Goal: Transaction & Acquisition: Book appointment/travel/reservation

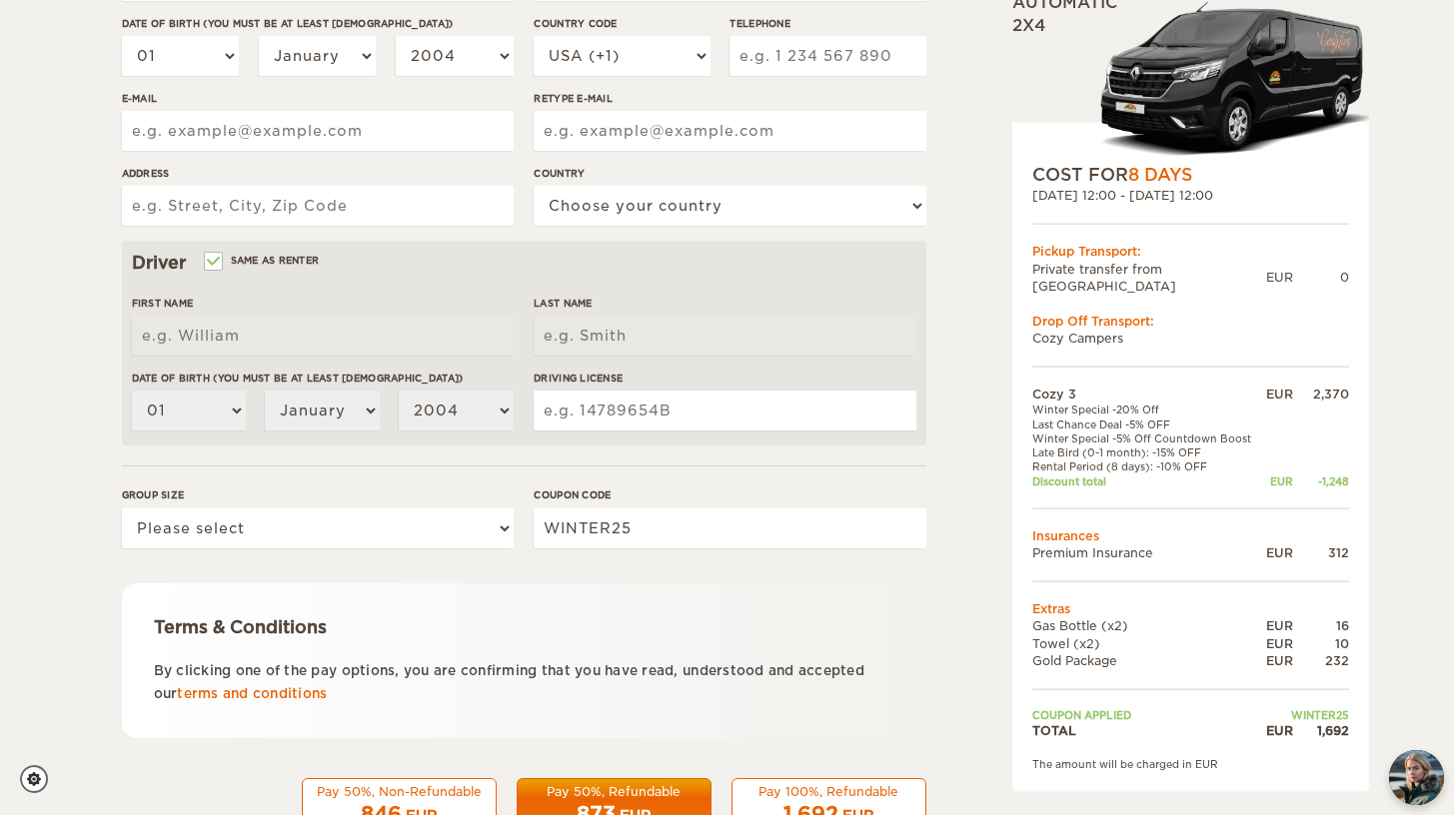
click at [986, 397] on div "Cozy 3 Expand Collapse Total 1,692 EUR Automatic 2x4 COST FOR 8 Days [DATE] 12:…" at bounding box center [1139, 272] width 387 height 1182
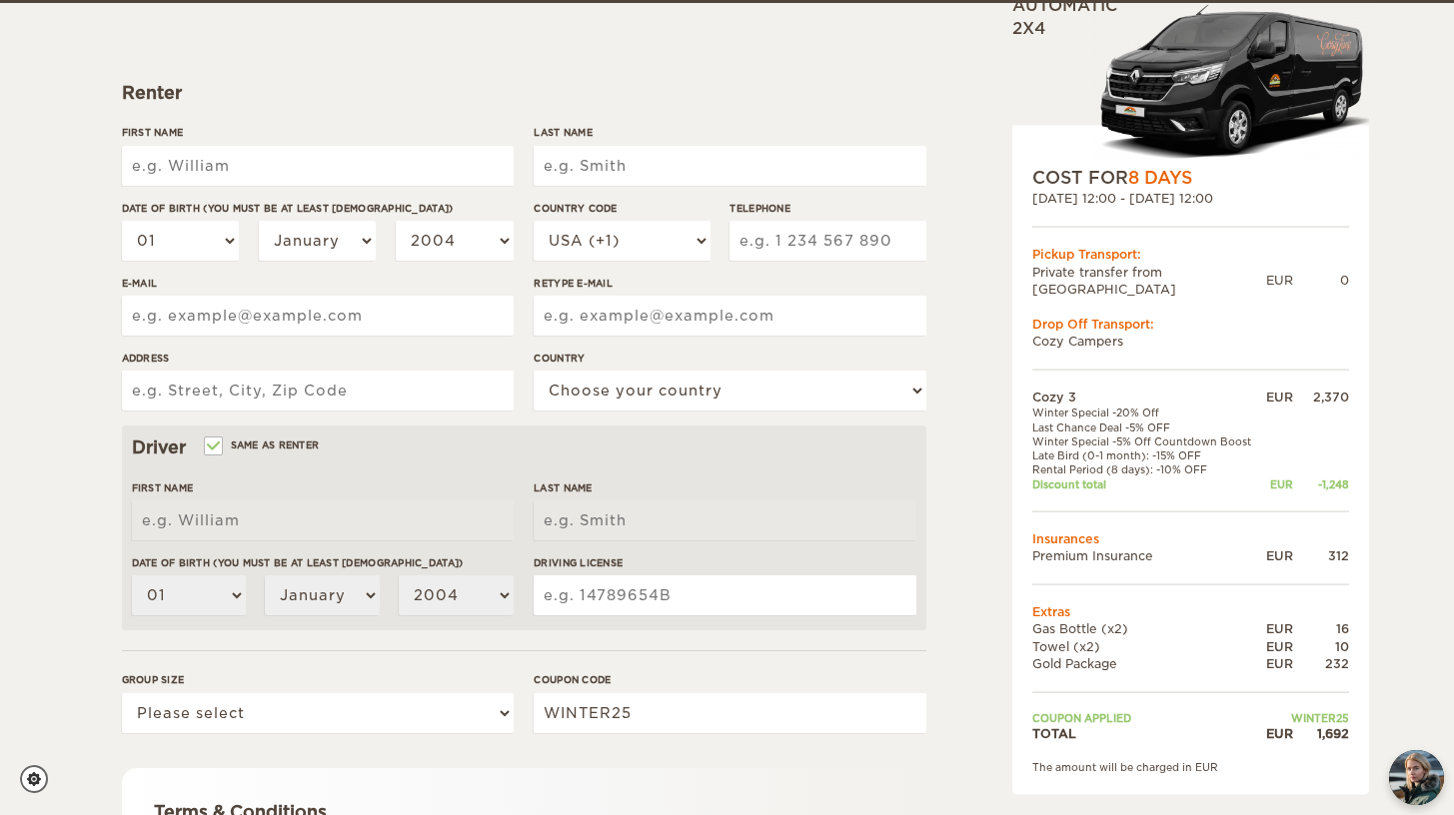
scroll to position [234, 0]
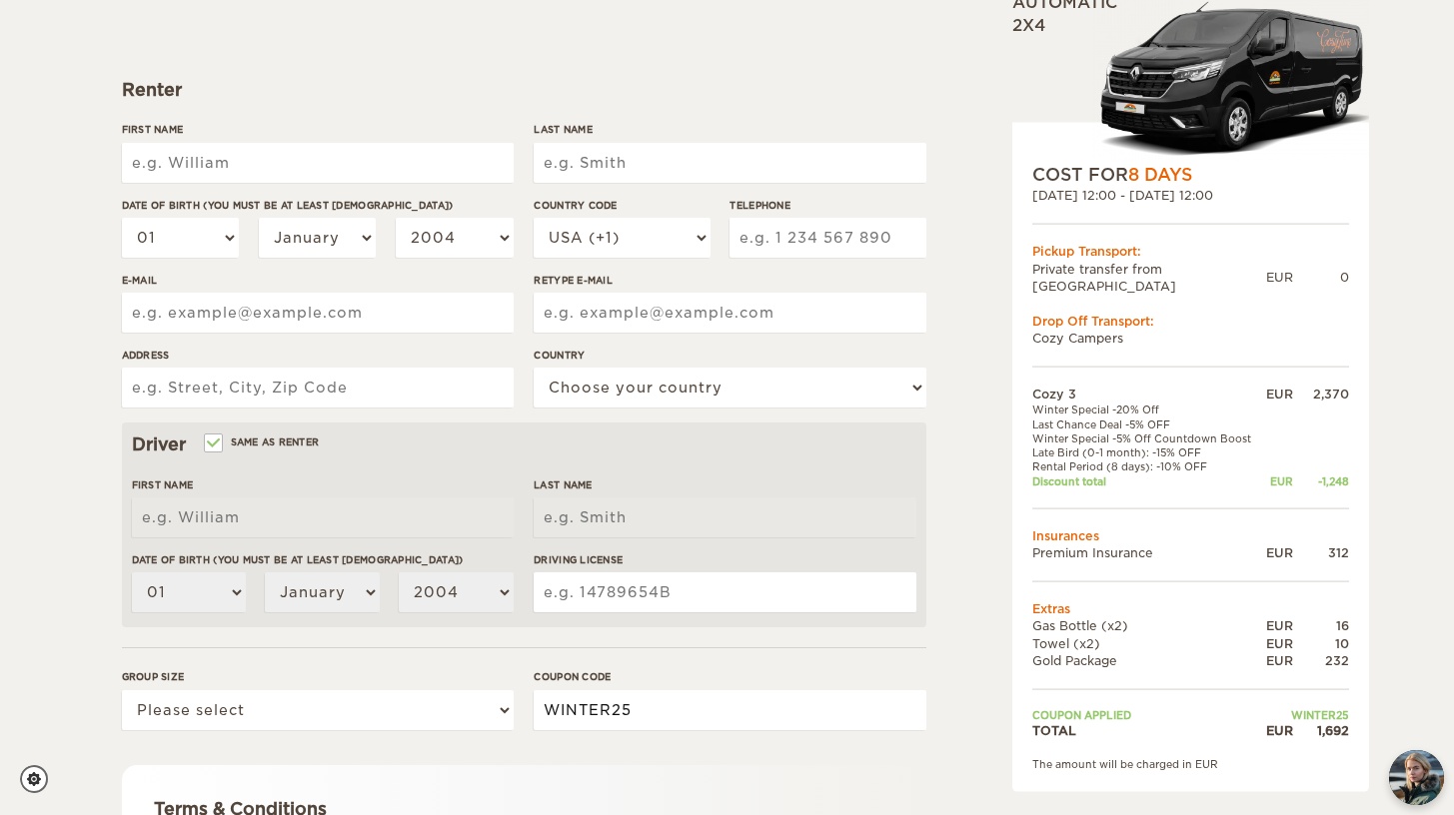
drag, startPoint x: 660, startPoint y: 709, endPoint x: 517, endPoint y: 706, distance: 142.9
click at [517, 706] on div "Group size Please select 1 2 3 Coupon code WINTER25" at bounding box center [524, 707] width 804 height 75
type input "EPICICELAND"
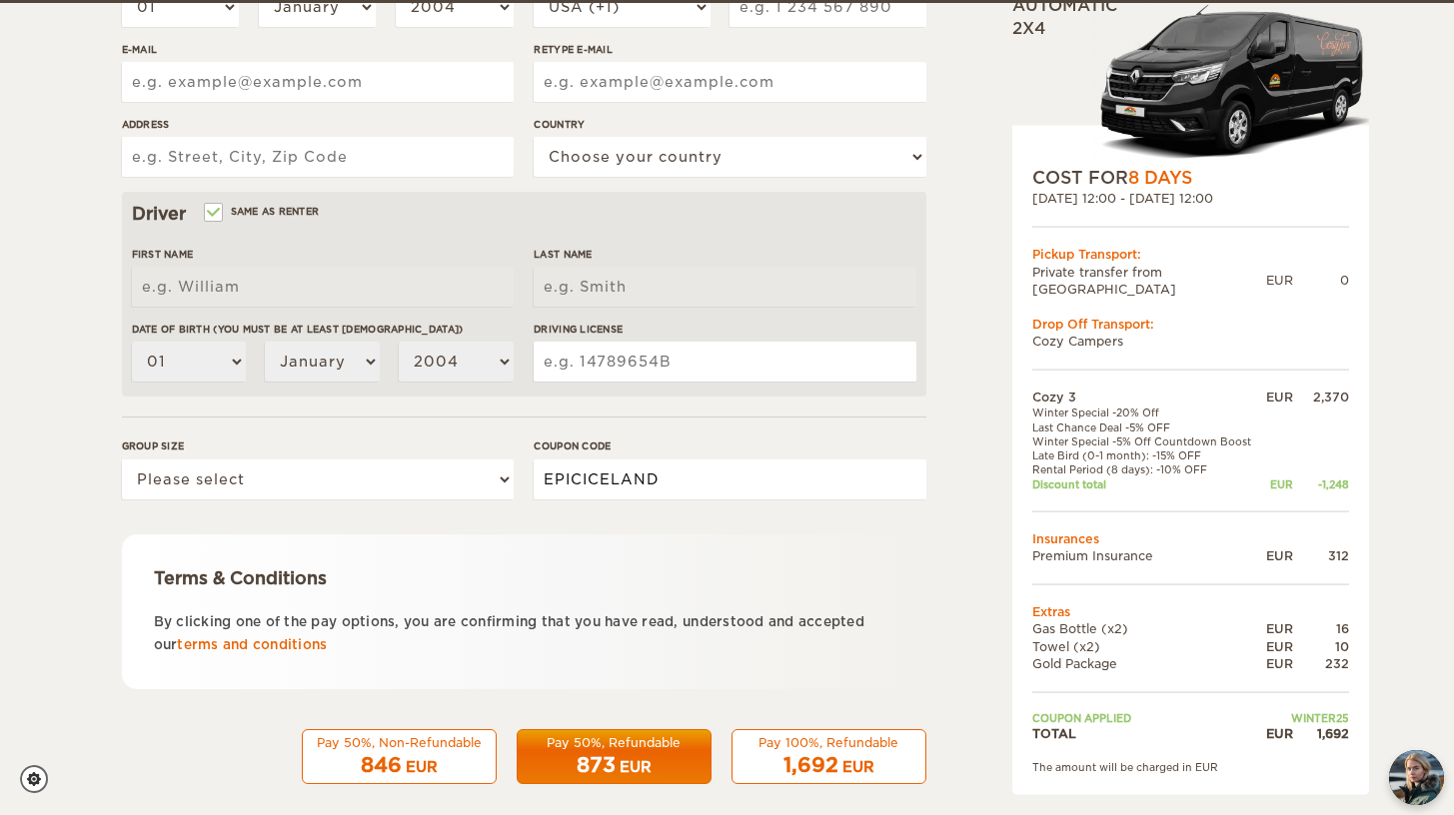
scroll to position [485, 0]
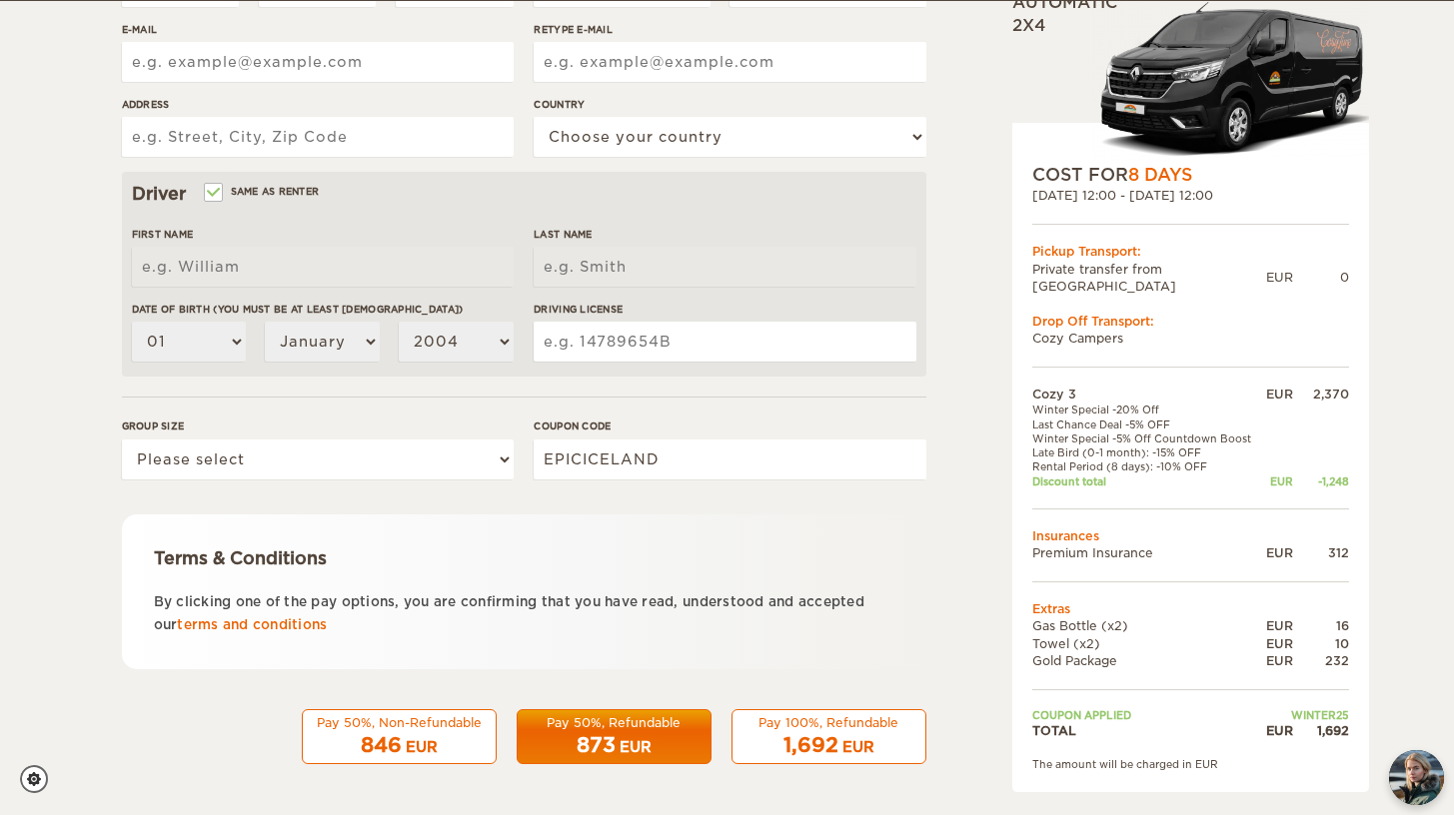
click at [800, 577] on div "Terms & Conditions By clicking one of the pay options, you are confirming that …" at bounding box center [524, 592] width 804 height 155
click at [823, 728] on div "Pay 100%, Refundable" at bounding box center [829, 723] width 169 height 17
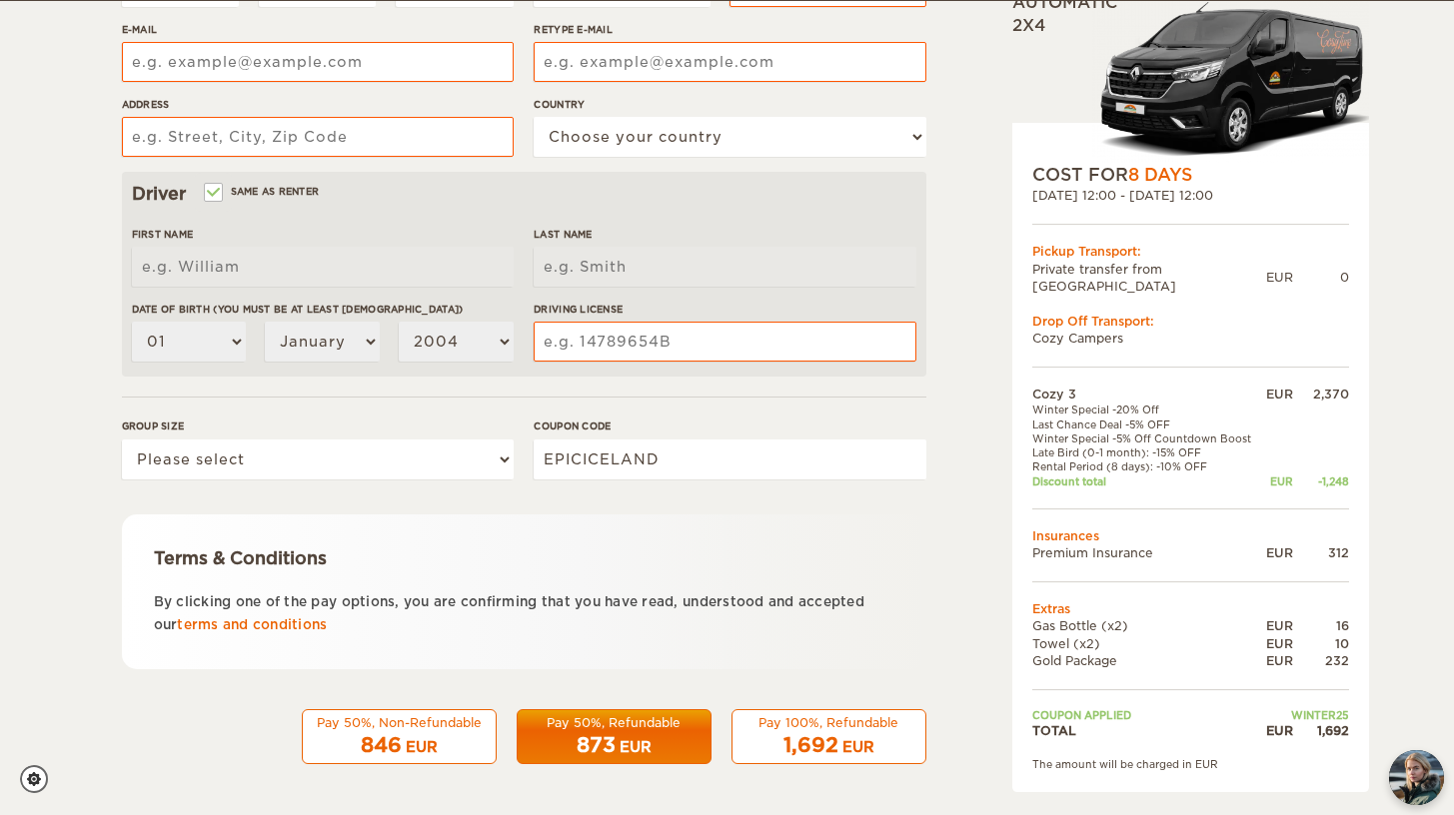
click at [812, 734] on span "1,692" at bounding box center [810, 746] width 55 height 24
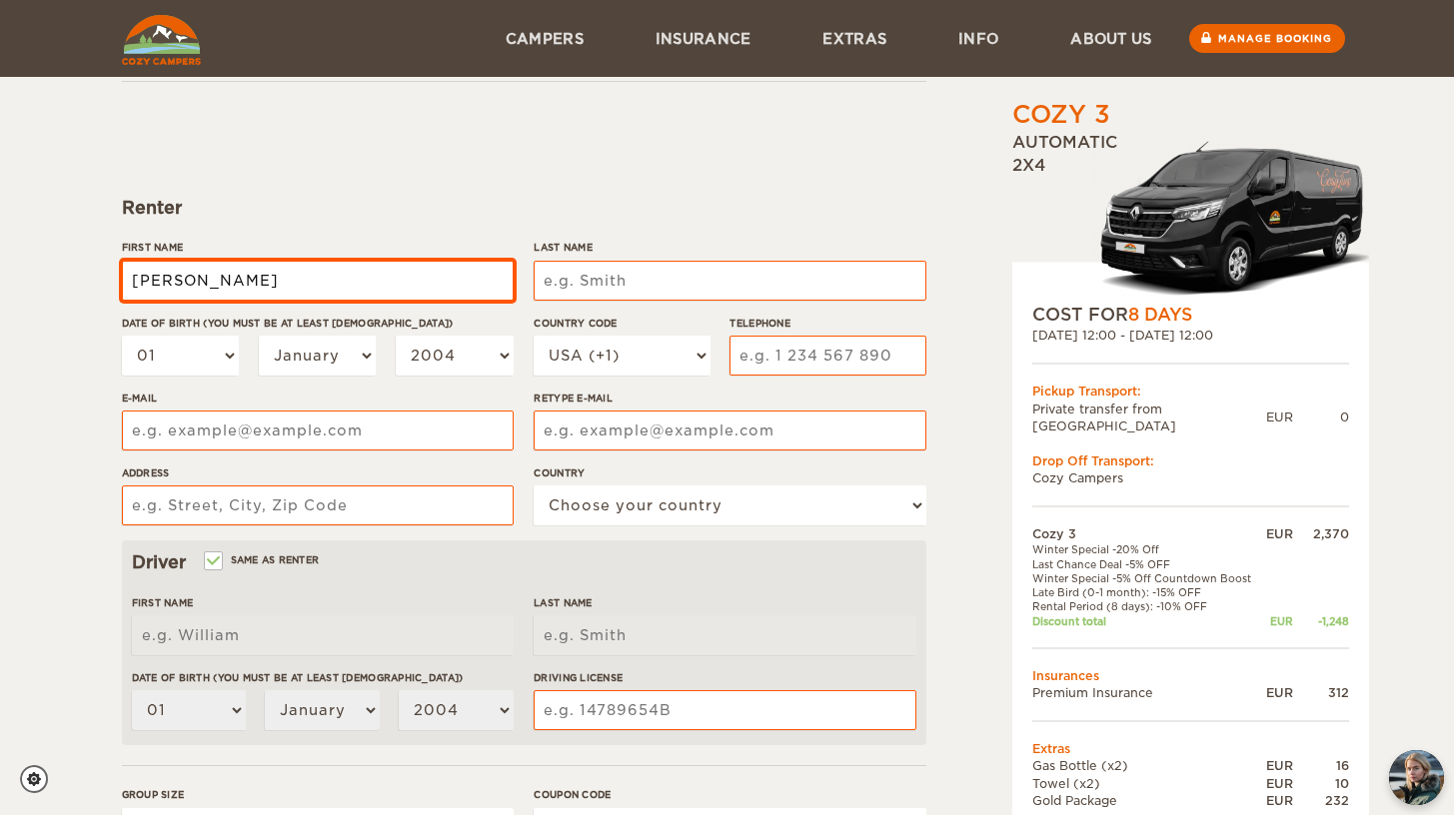
type input "Michael"
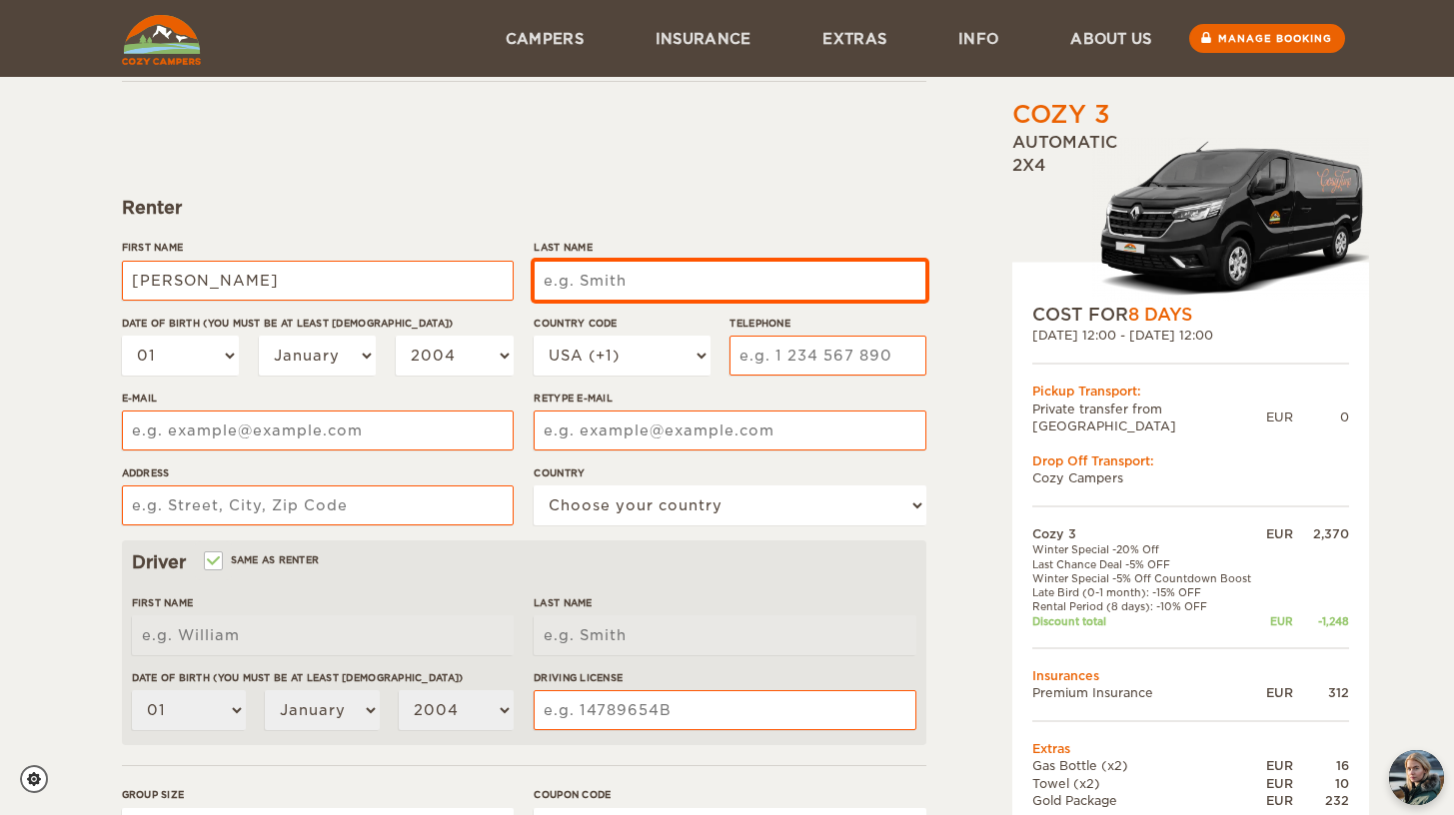
type input "Michael"
click at [651, 267] on input "Last Name" at bounding box center [730, 281] width 392 height 40
type input "Downs"
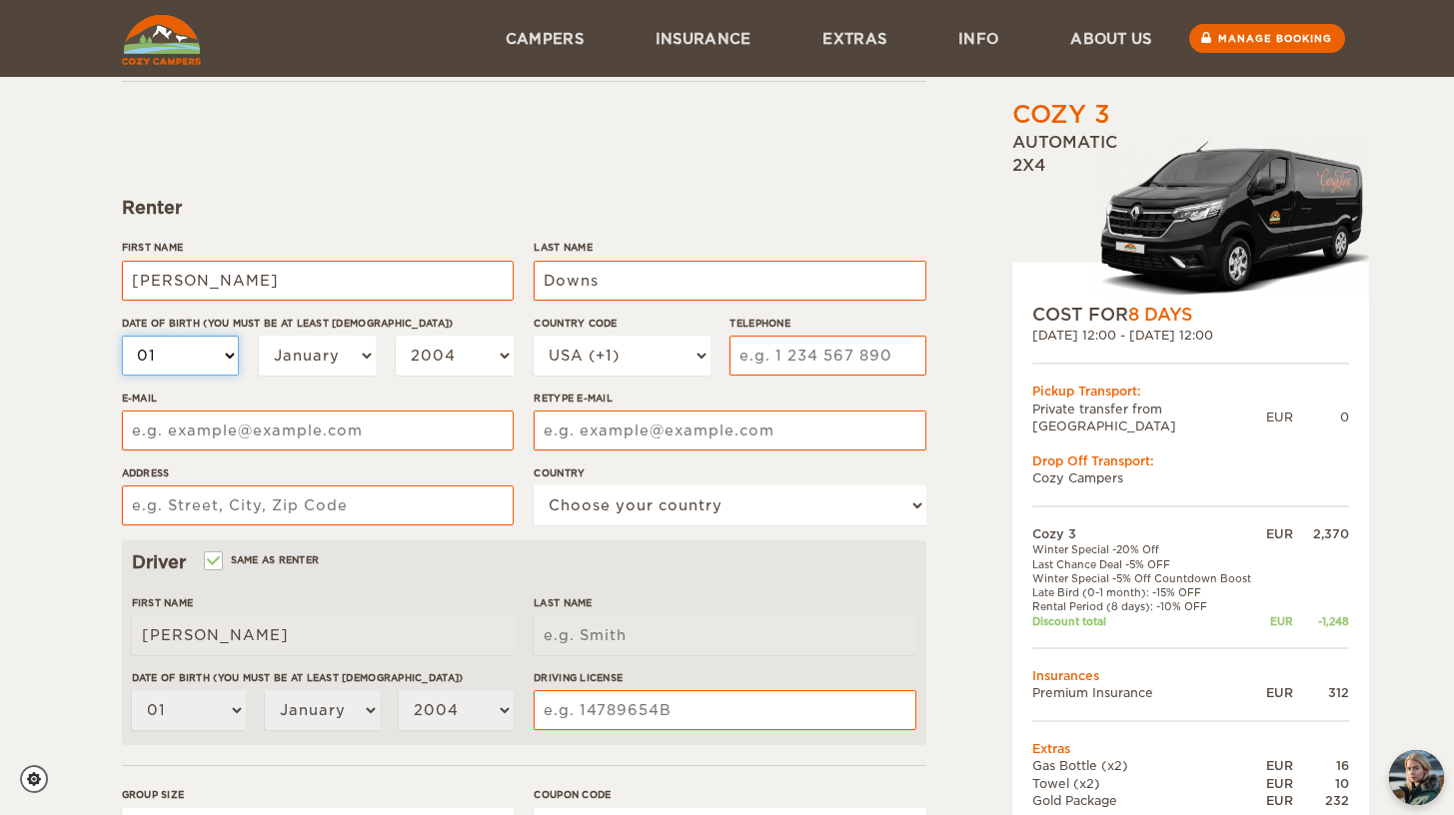
type input "Downs"
click at [145, 365] on select "01 02 03 04 05 06 07 08 09 10 11 12 13 14 15 16 17 18 19 20 21 22 23 24 25 26 2…" at bounding box center [181, 356] width 118 height 40
select select "08"
click at [122, 336] on select "01 02 03 04 05 06 07 08 09 10 11 12 13 14 15 16 17 18 19 20 21 22 23 24 25 26 2…" at bounding box center [181, 356] width 118 height 40
select select "08"
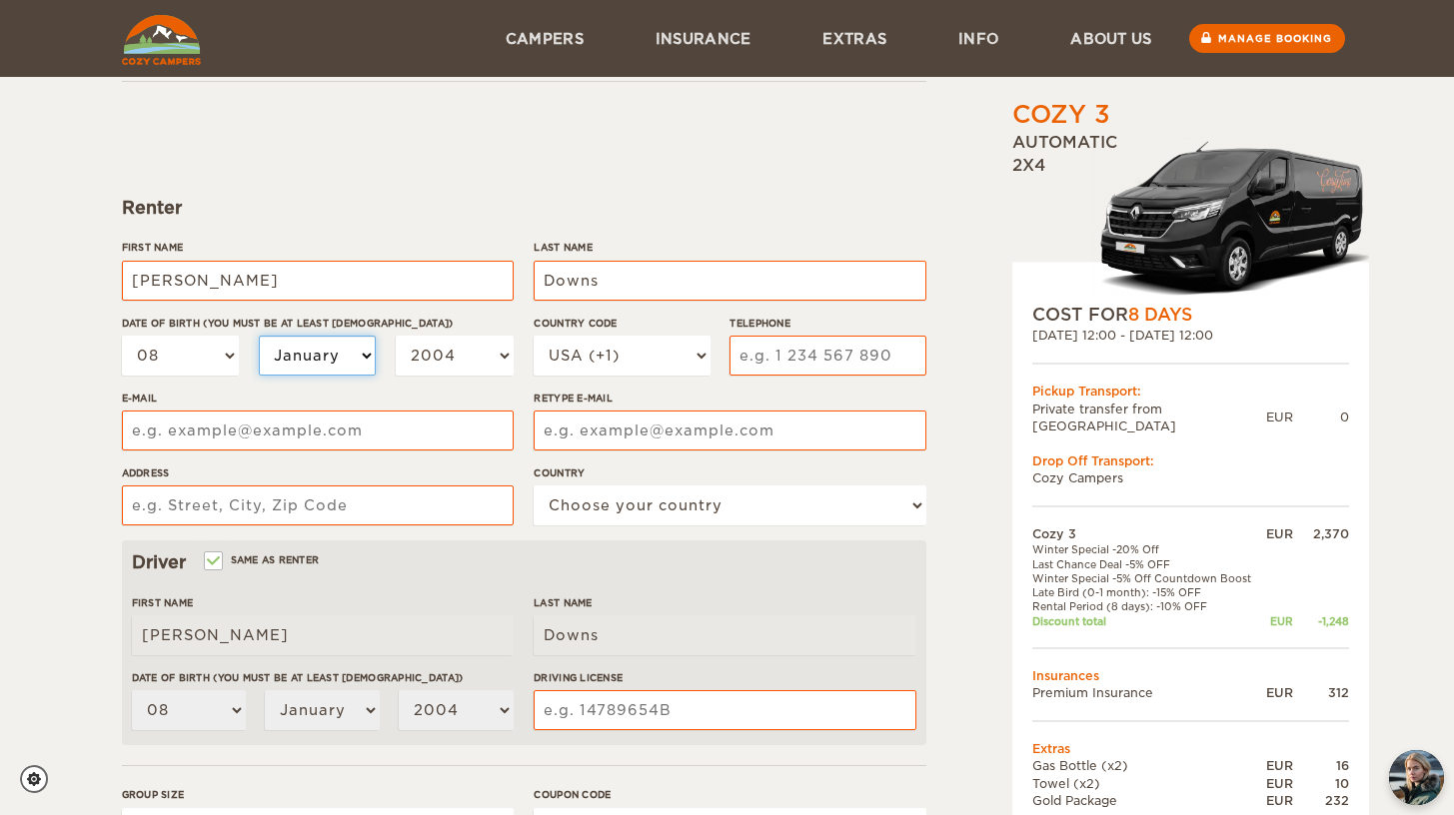
click at [355, 352] on select "January February March April May June July August September October November De…" at bounding box center [318, 356] width 118 height 40
select select "10"
click at [259, 336] on select "January February March April May June July August September October November De…" at bounding box center [318, 356] width 118 height 40
select select "10"
click at [468, 348] on select "2004 2003 2002 2001 2000 1999 1998 1997 1996 1995 1994 1993 1992 1991 1990 1989…" at bounding box center [455, 356] width 118 height 40
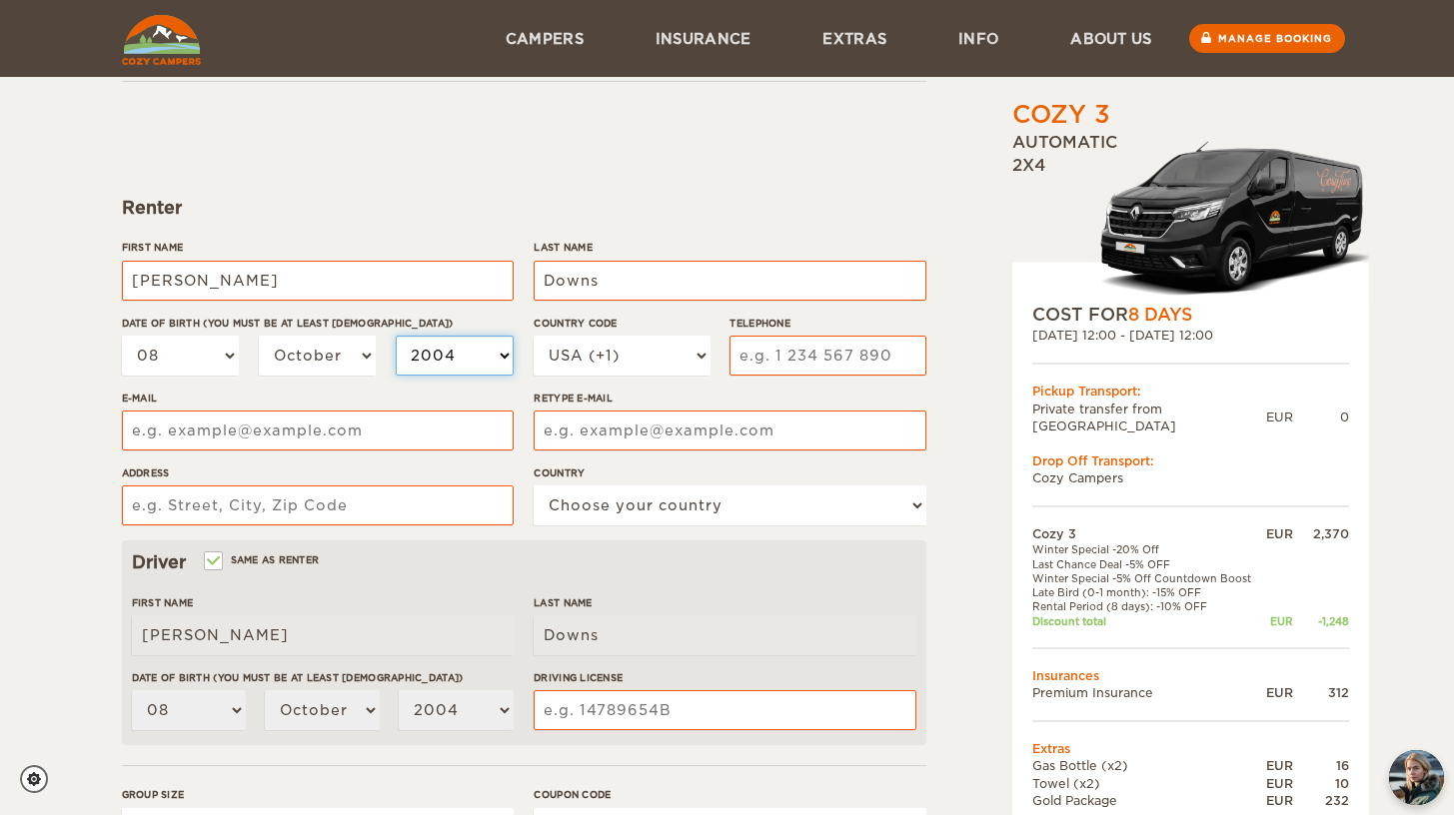
select select "1994"
click at [396, 336] on select "2004 2003 2002 2001 2000 1999 1998 1997 1996 1995 1994 1993 1992 1991 1990 1989…" at bounding box center [455, 356] width 118 height 40
select select "1994"
click at [657, 338] on select "USA (+1) UK (+44) Germany (+49) Algeria (+213) Andorra (+376) Angola (+244) Ang…" at bounding box center [622, 356] width 176 height 40
click at [534, 336] on select "USA (+1) UK (+44) Germany (+49) Algeria (+213) Andorra (+376) Angola (+244) Ang…" at bounding box center [622, 356] width 176 height 40
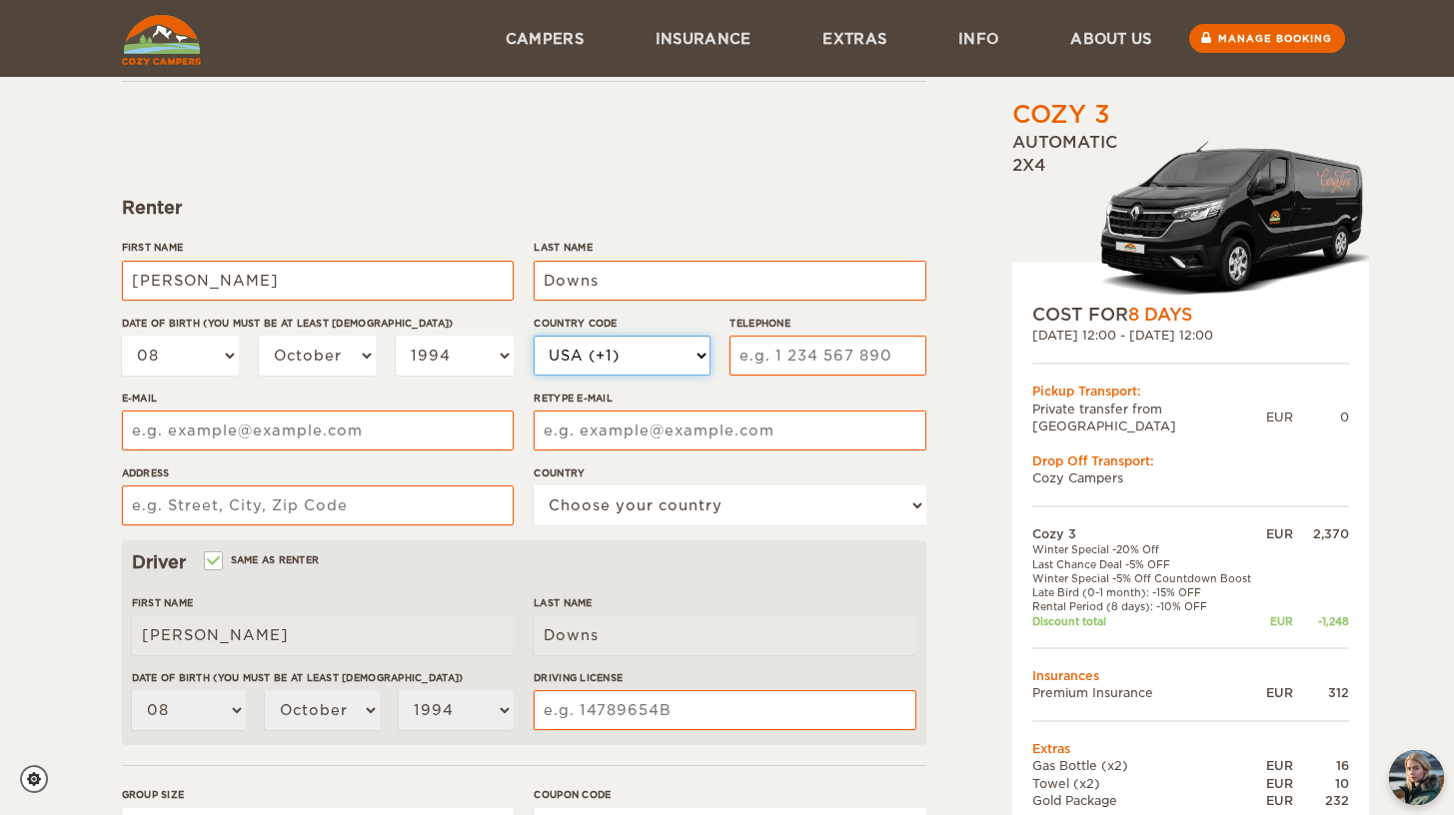
click at [627, 360] on select "USA (+1) UK (+44) Germany (+49) Algeria (+213) Andorra (+376) Angola (+244) Ang…" at bounding box center [622, 356] width 176 height 40
select select "44"
click at [534, 336] on select "USA (+1) UK (+44) Germany (+49) Algeria (+213) Andorra (+376) Angola (+244) Ang…" at bounding box center [622, 356] width 176 height 40
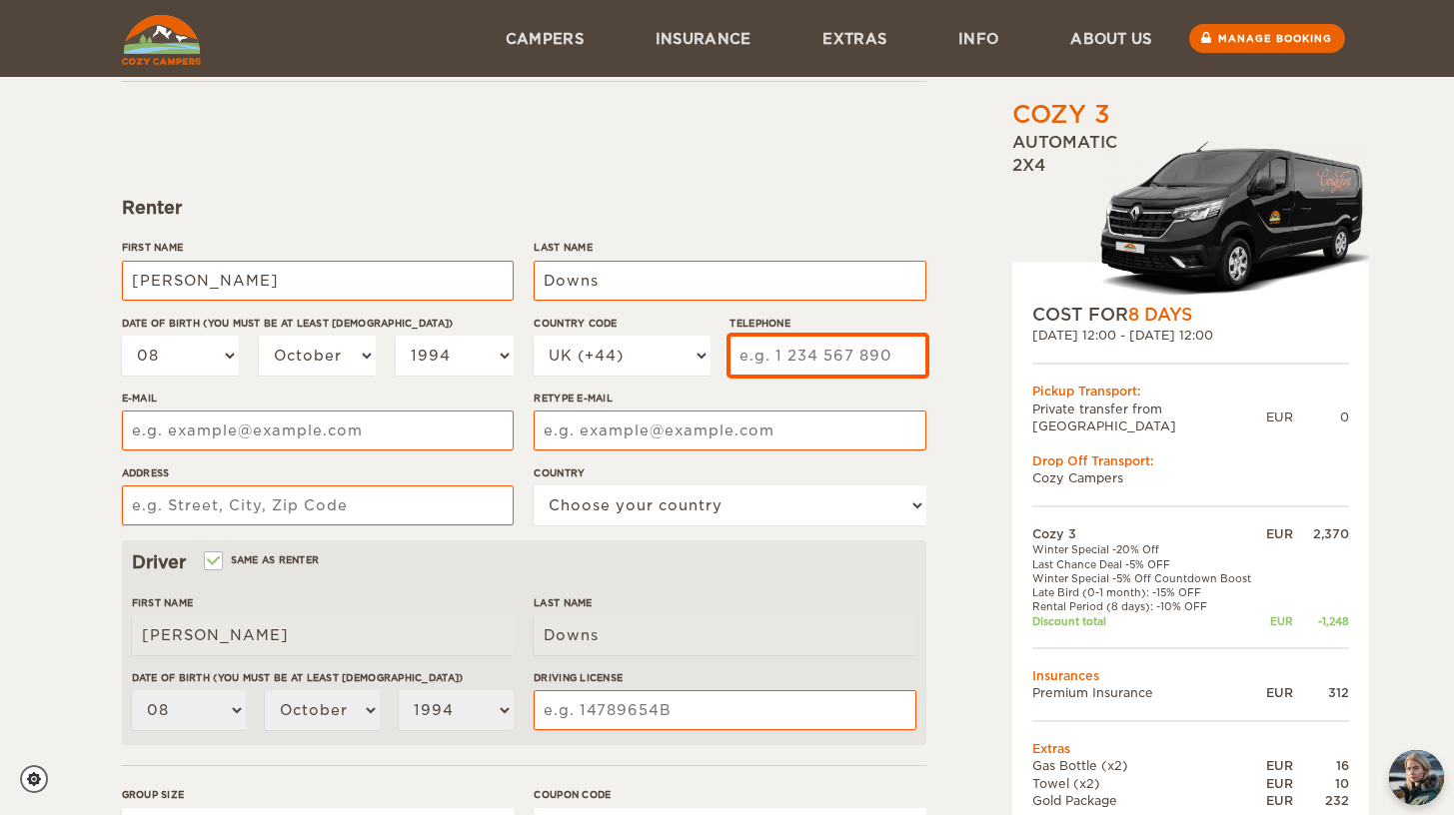
click at [784, 353] on input "Telephone" at bounding box center [828, 356] width 196 height 40
type input "7979776722"
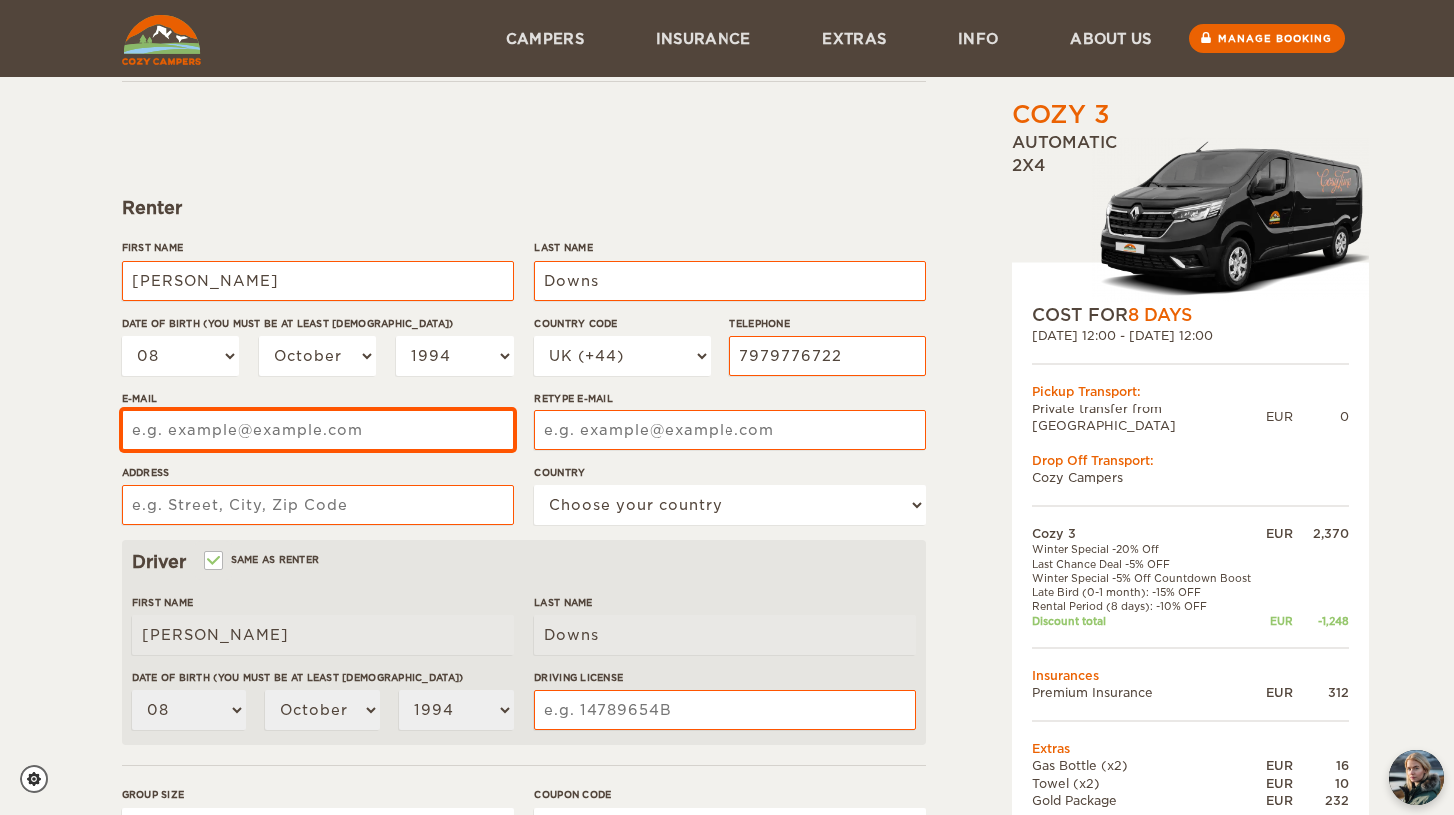
click at [429, 428] on input "E-mail" at bounding box center [318, 431] width 392 height 40
drag, startPoint x: 335, startPoint y: 435, endPoint x: 122, endPoint y: 422, distance: 213.3
click at [122, 422] on input "downsm777@gmail.com" at bounding box center [318, 431] width 392 height 40
type input "downsy7@gmail.com"
drag, startPoint x: 313, startPoint y: 433, endPoint x: 47, endPoint y: 426, distance: 265.9
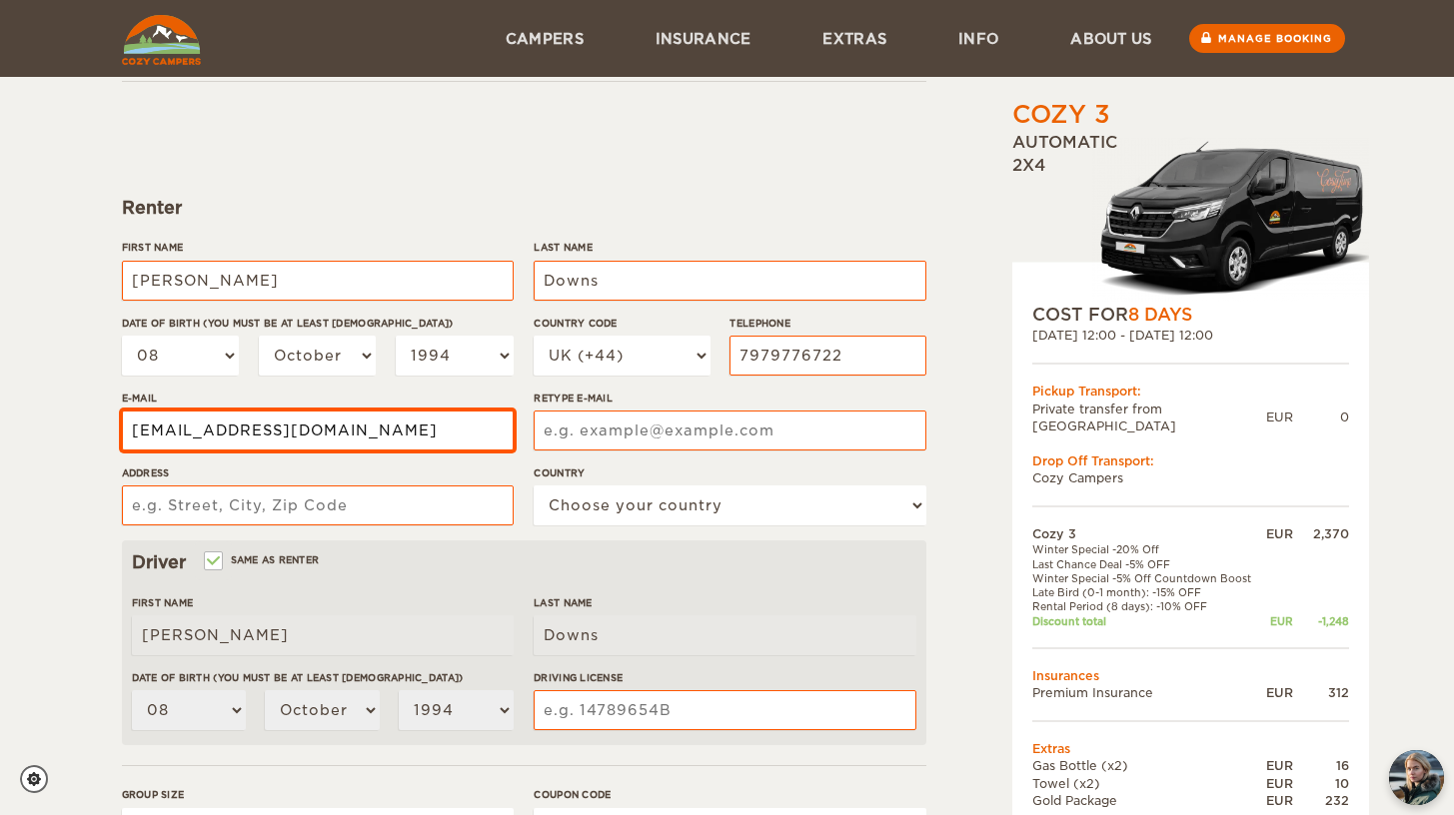
click at [47, 426] on div "Cozy 3 Expand Collapse Total 1,692 EUR Automatic 2x4 COST FOR 8 Days 26. Sep 20…" at bounding box center [727, 533] width 1454 height 1299
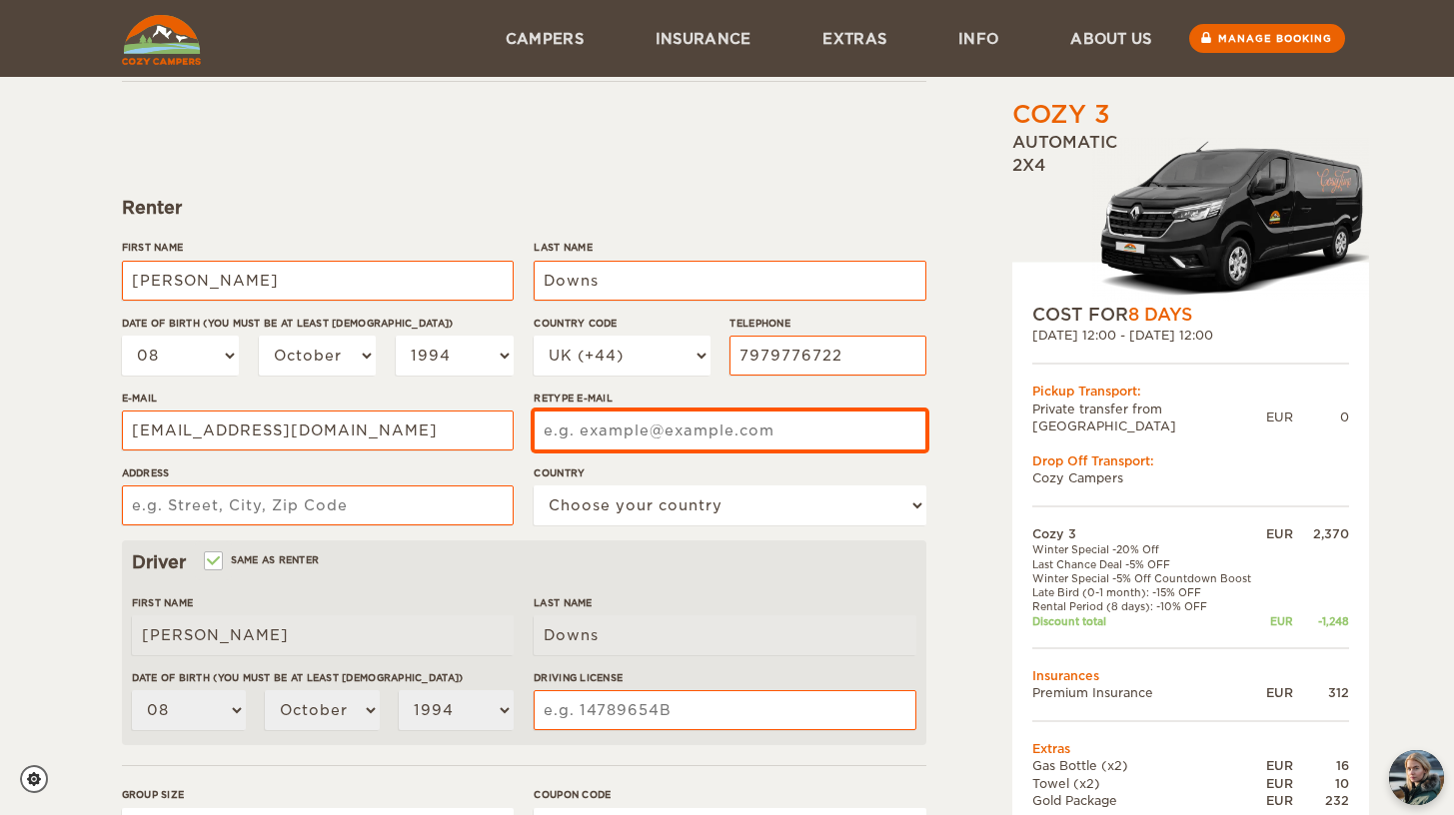
click at [622, 418] on input "Retype E-mail" at bounding box center [730, 431] width 392 height 40
paste input "downsy7@gmail.com"
type input "downsy7@gmail.com"
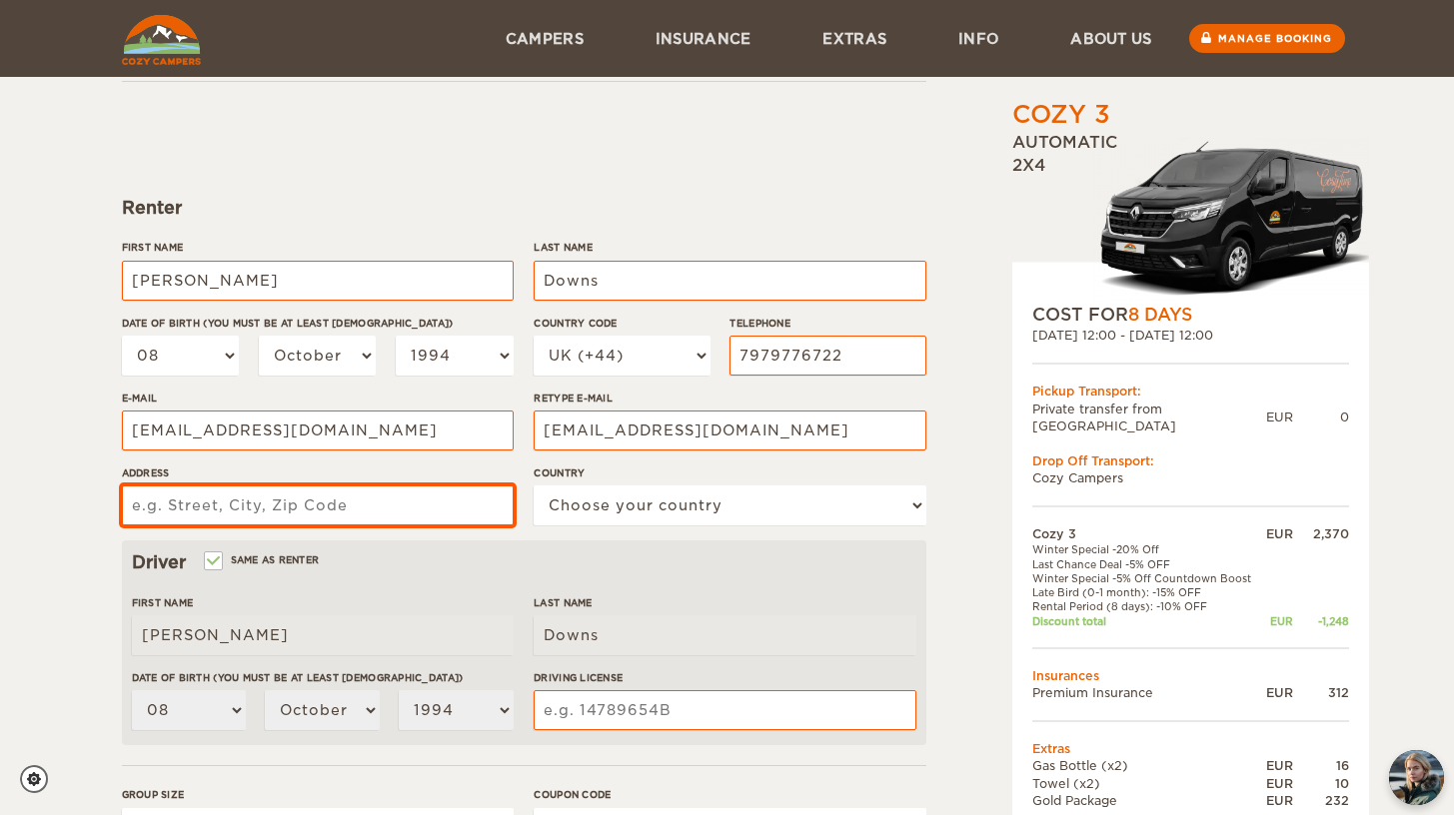
click at [342, 504] on input "Address" at bounding box center [318, 506] width 392 height 40
type input "Flat 31, 1a Canonbury St, N12US"
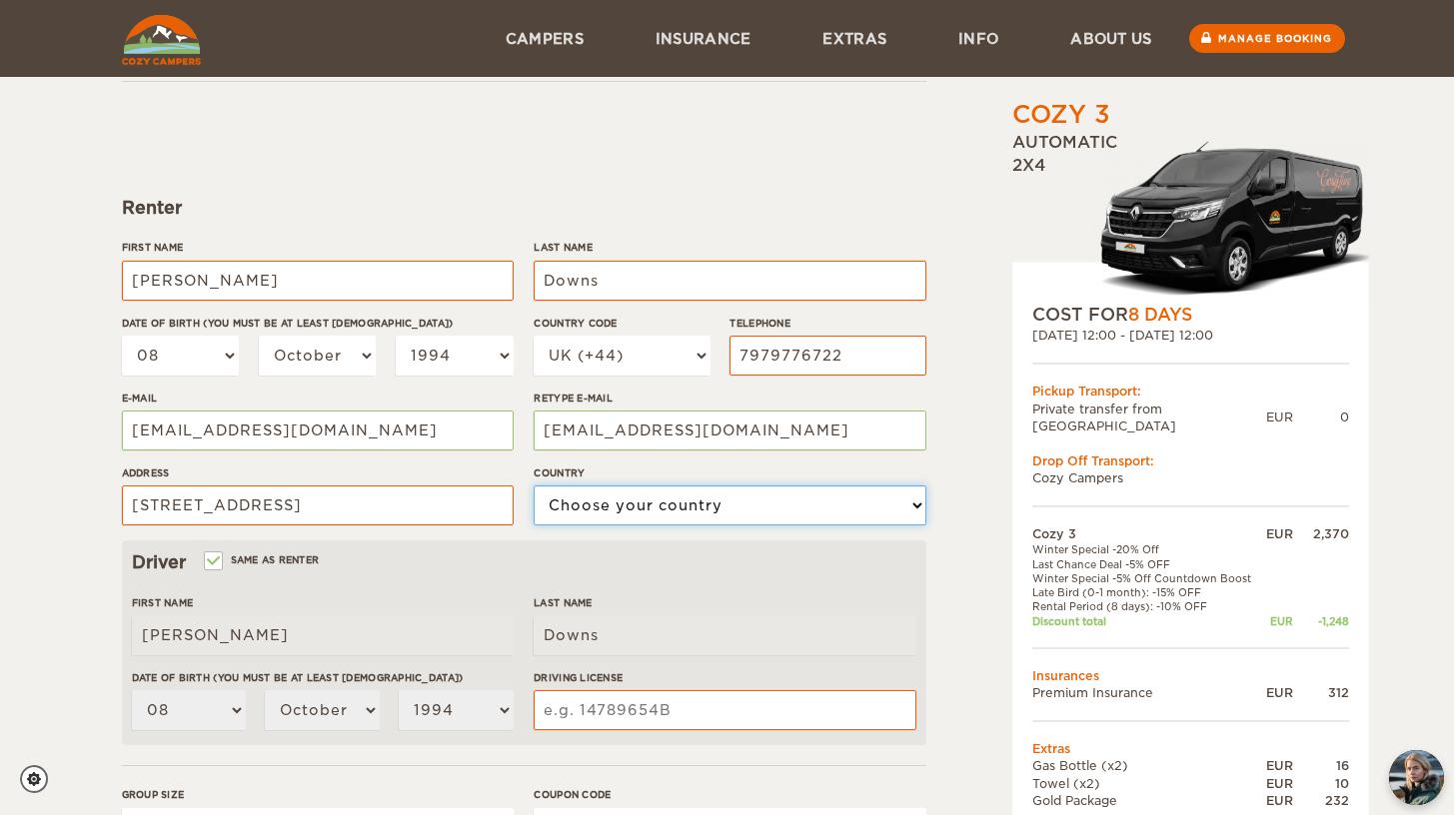
click at [632, 513] on select "Choose your country United States United Kingdom Germany Afghanistan Albania Al…" at bounding box center [730, 506] width 392 height 40
select select "221"
click at [534, 486] on select "Choose your country United States United Kingdom Germany Afghanistan Albania Al…" at bounding box center [730, 506] width 392 height 40
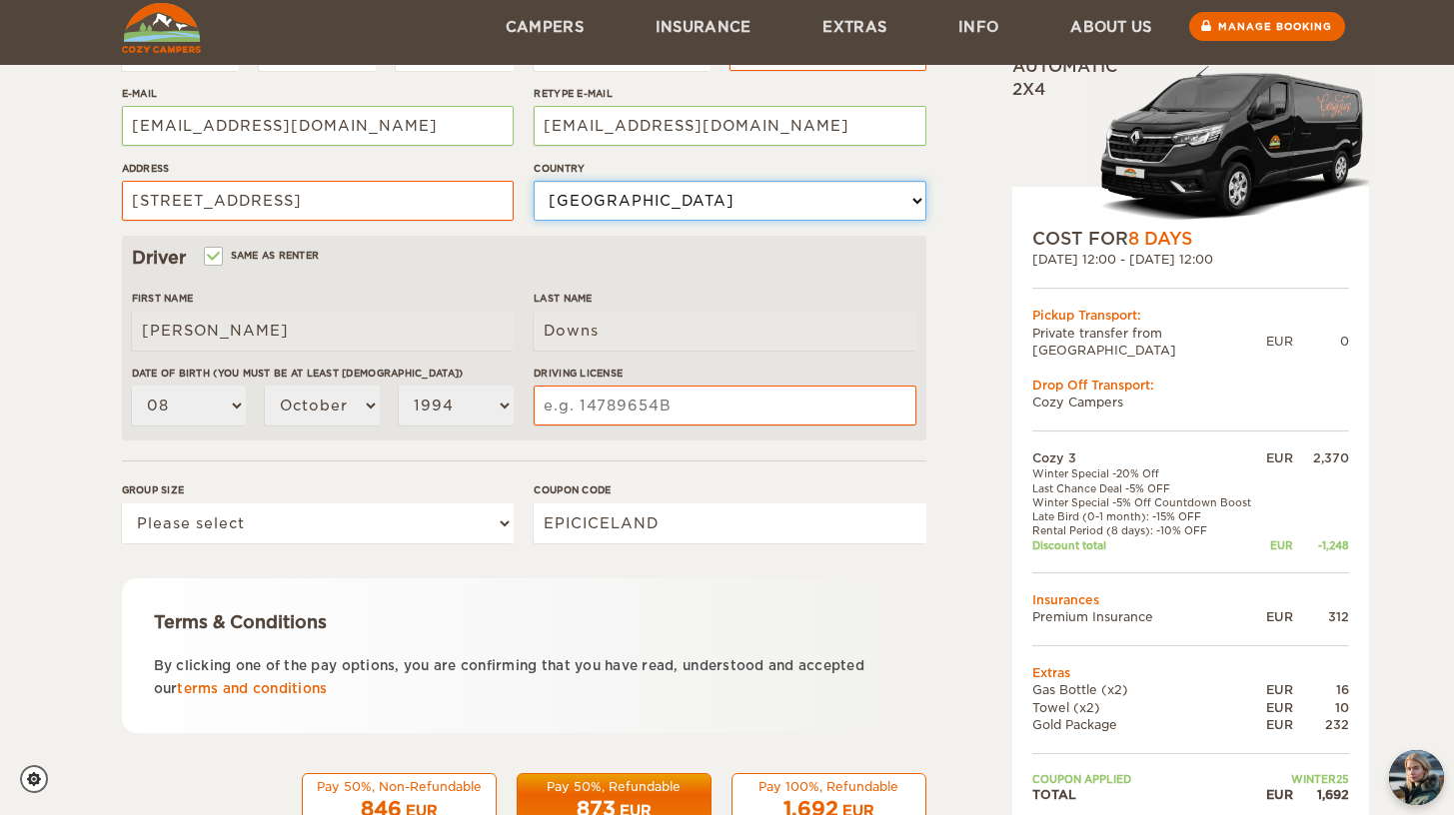
scroll to position [485, 0]
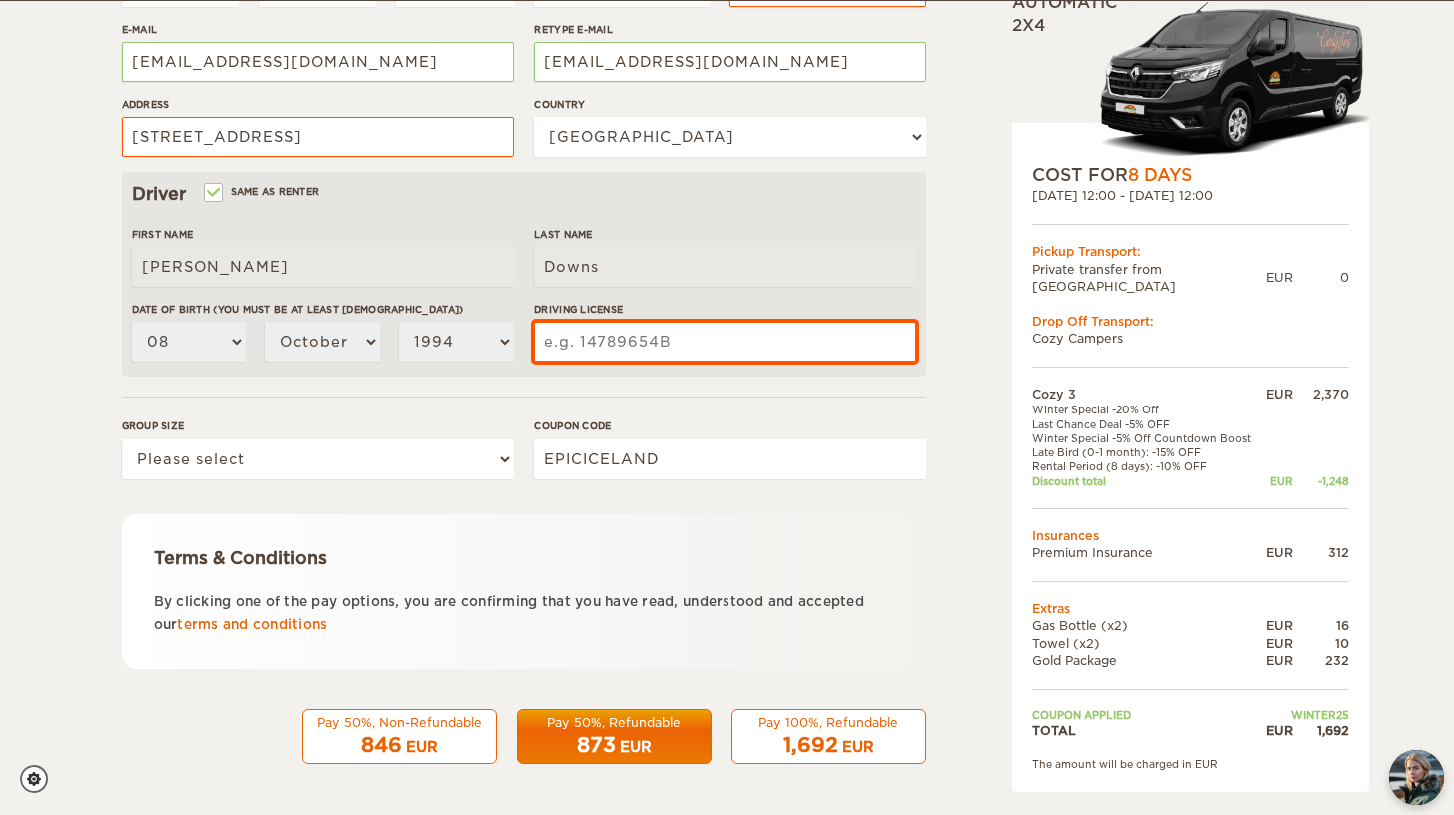
click at [616, 341] on input "Driving License" at bounding box center [725, 342] width 382 height 40
type input "20272169"
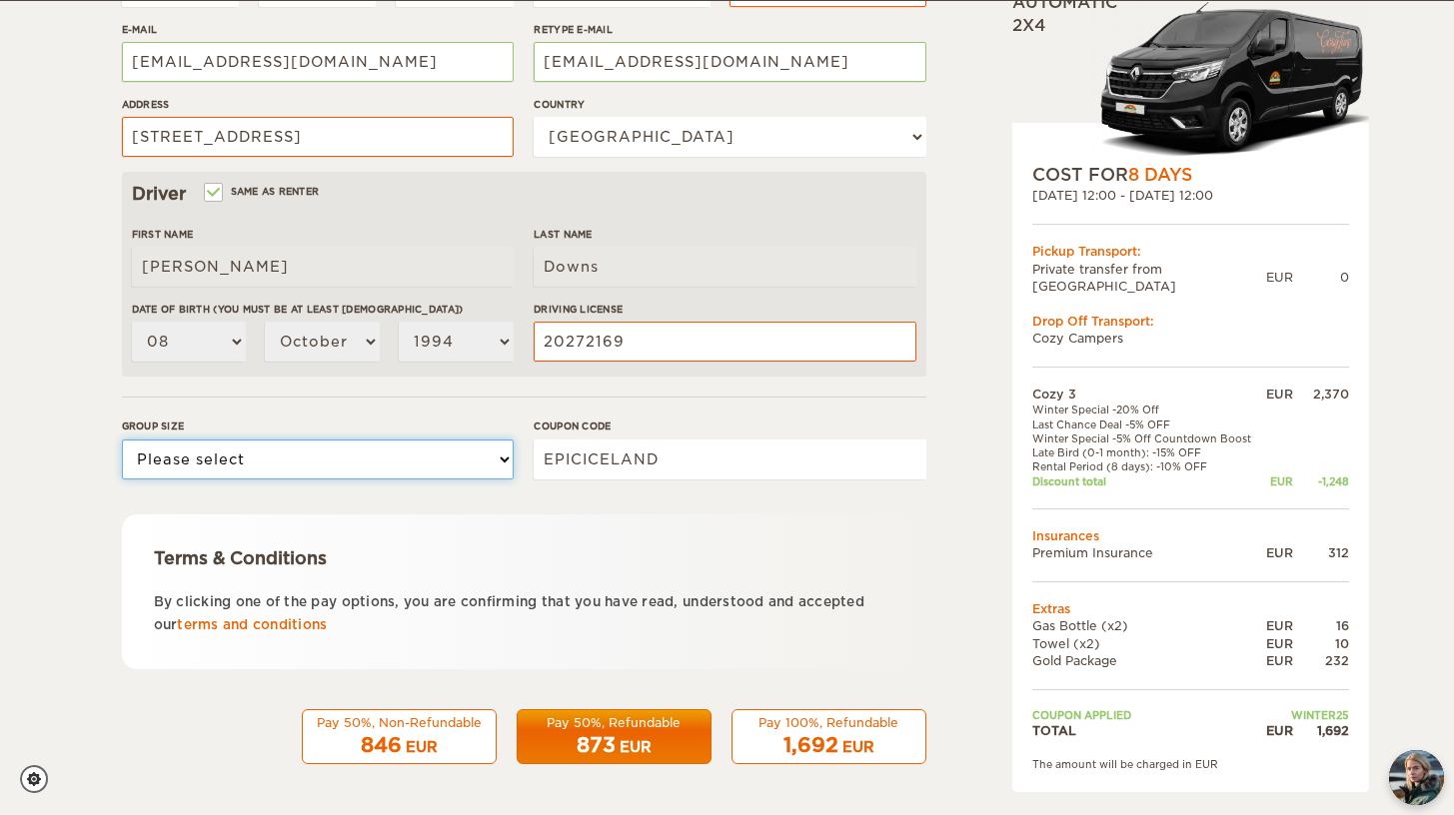
click at [452, 442] on select "Please select 1 2 3" at bounding box center [318, 460] width 392 height 40
select select "2"
click at [122, 440] on select "Please select 1 2 3" at bounding box center [318, 460] width 392 height 40
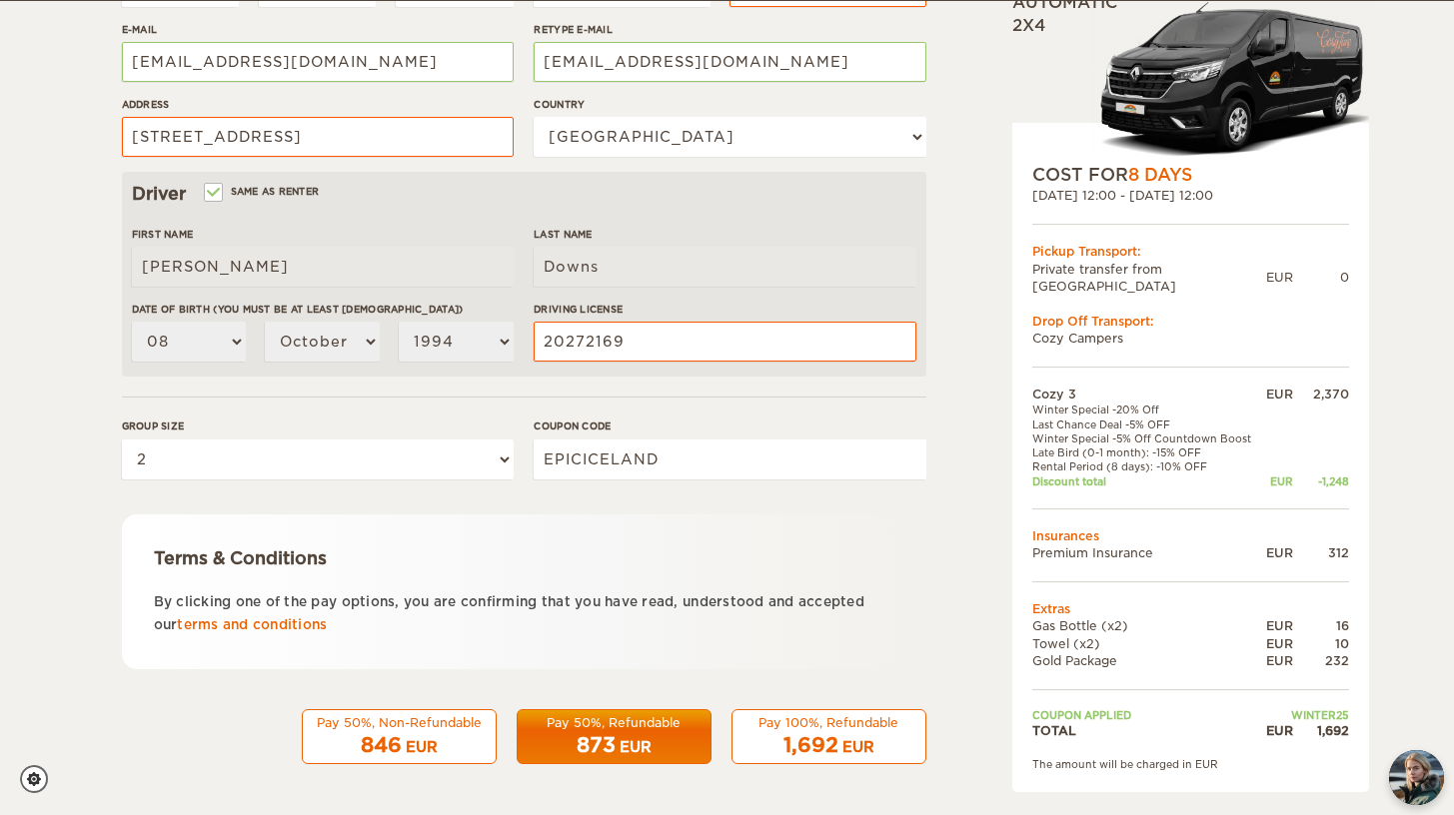
click at [842, 741] on div "EUR" at bounding box center [858, 748] width 32 height 20
drag, startPoint x: 695, startPoint y: 452, endPoint x: 418, endPoint y: 452, distance: 276.8
click at [418, 452] on div "Group size Please select 1 2 3 Coupon code EPICICELAND" at bounding box center [524, 456] width 804 height 75
click at [808, 742] on span "1,692" at bounding box center [810, 746] width 55 height 24
drag, startPoint x: 638, startPoint y: 449, endPoint x: 699, endPoint y: 465, distance: 63.0
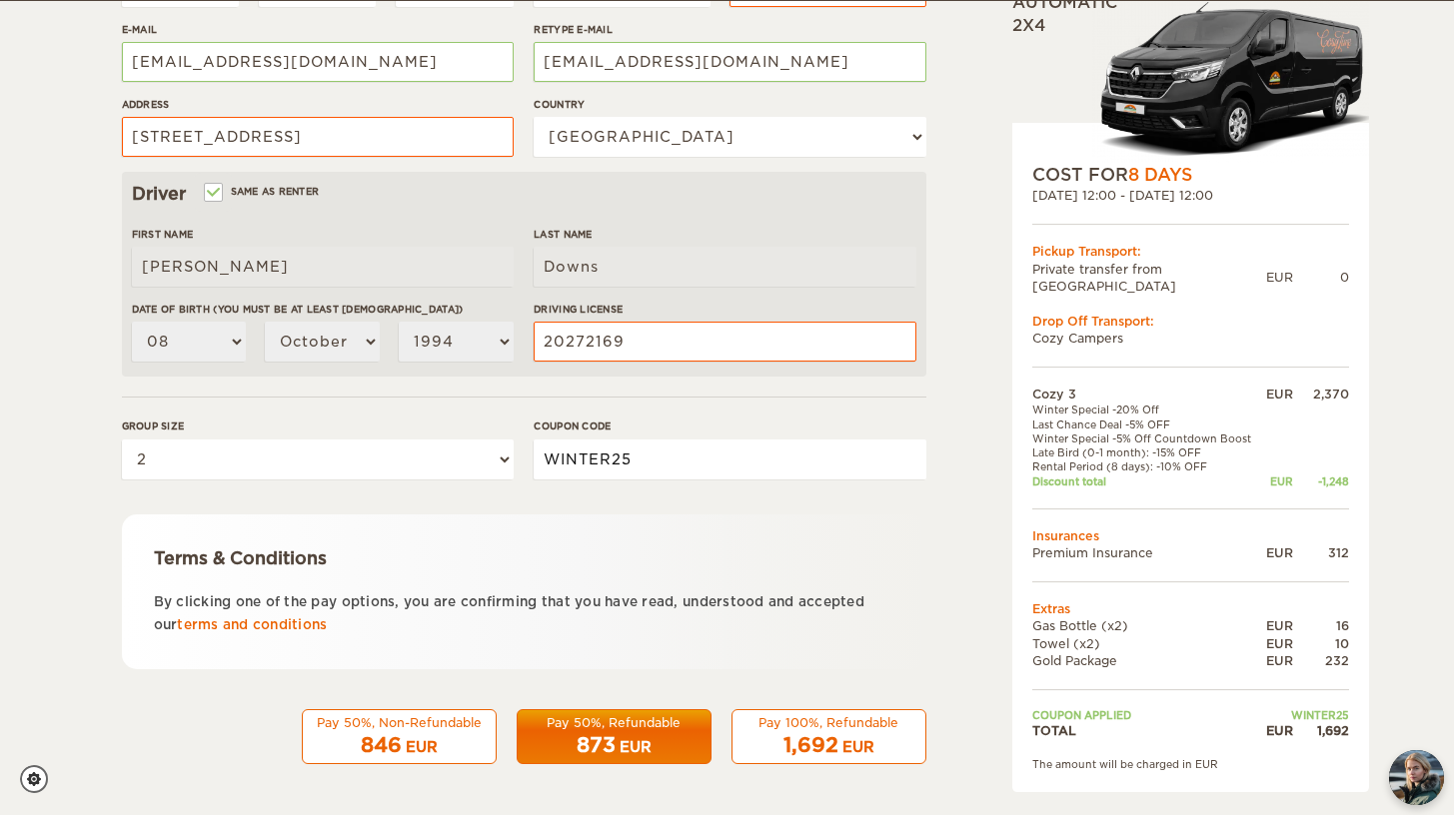
click at [699, 465] on input "WINTER25" at bounding box center [730, 460] width 392 height 40
type input "EPICICELAND"
click at [857, 745] on div "EUR" at bounding box center [858, 748] width 32 height 20
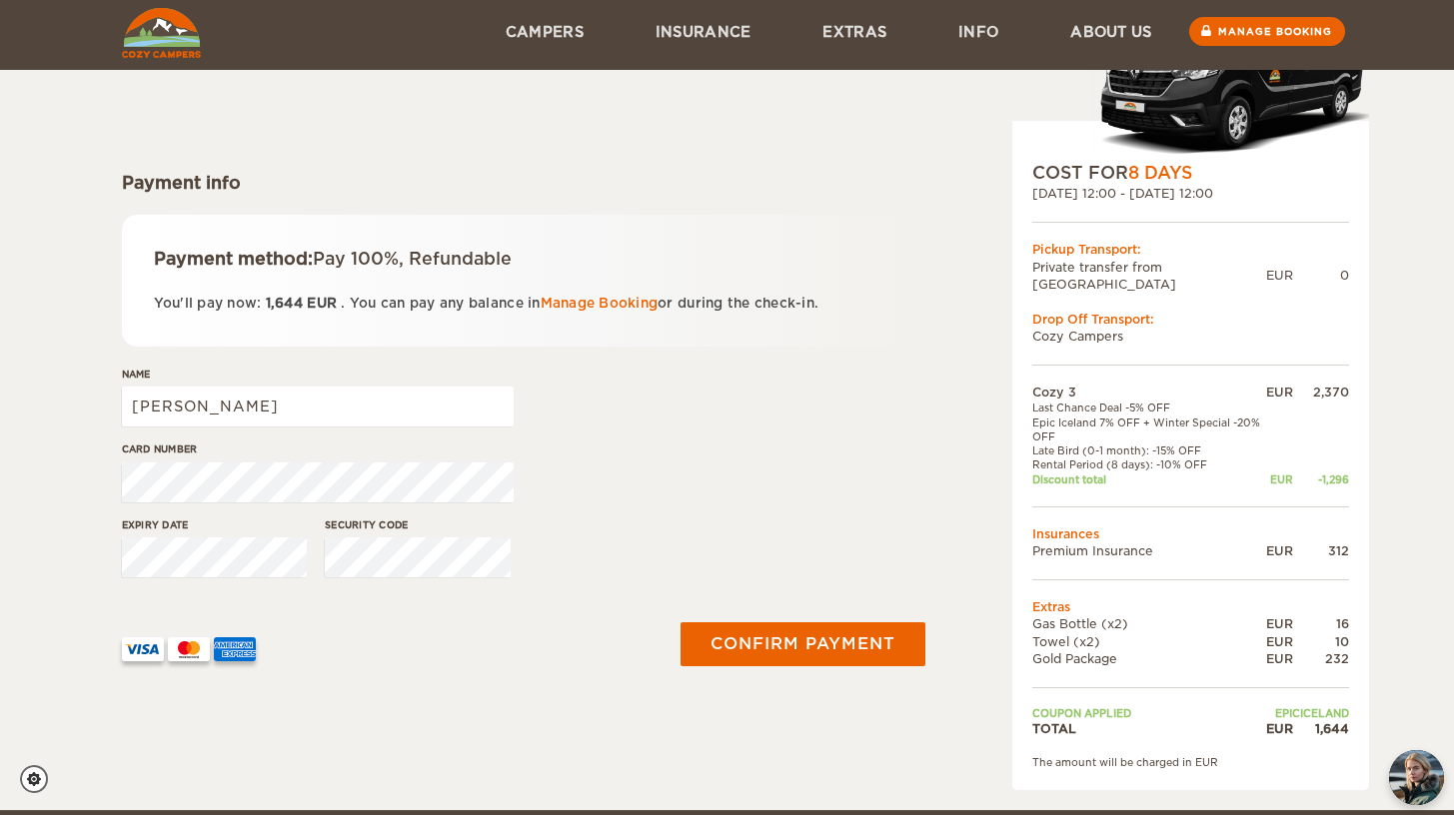
scroll to position [116, 0]
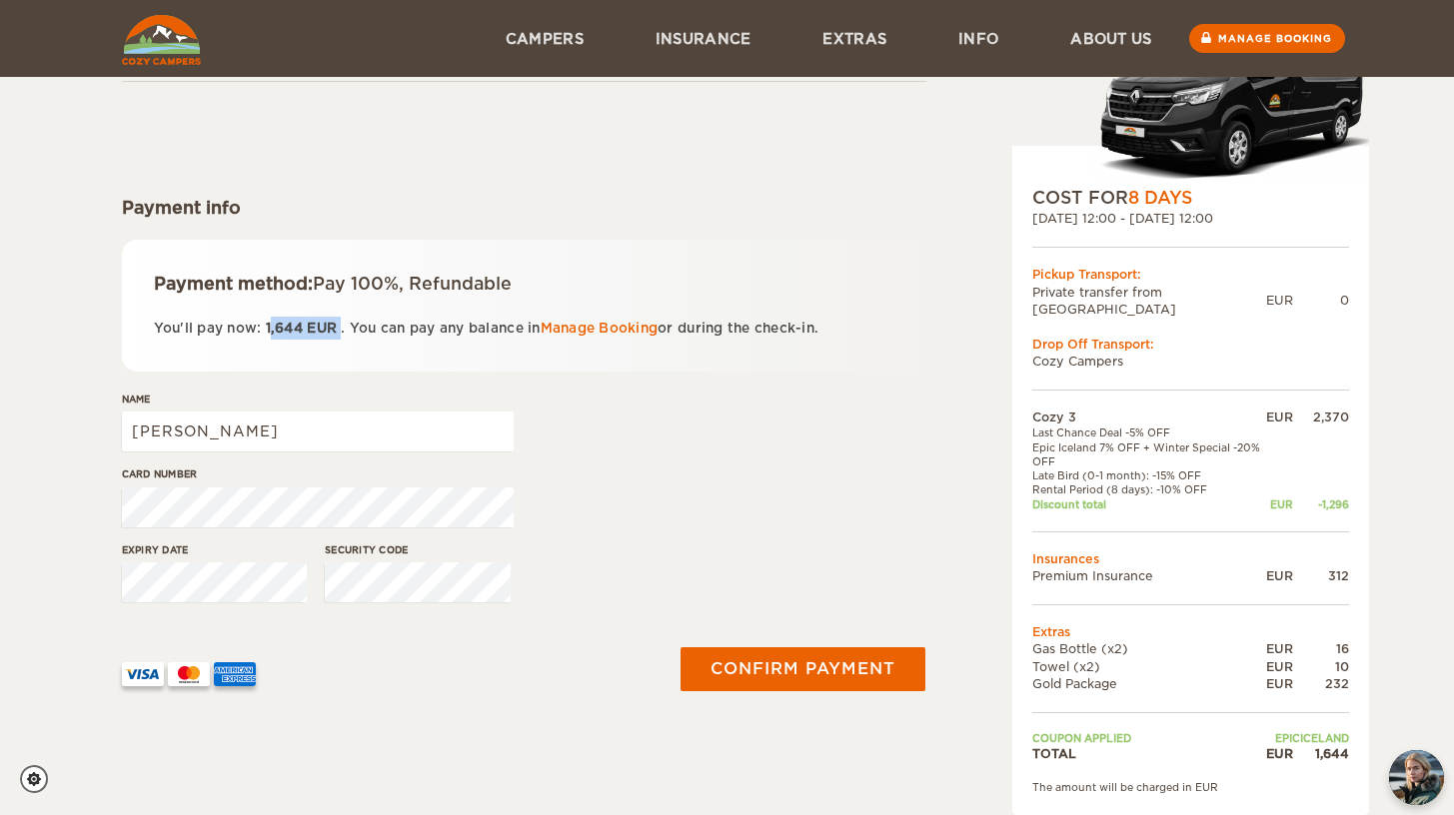
drag, startPoint x: 340, startPoint y: 330, endPoint x: 269, endPoint y: 330, distance: 71.0
click at [269, 330] on span "1,644 EUR" at bounding box center [301, 328] width 80 height 15
click at [342, 332] on p "You'll pay now: 1,644 EUR . You can pay any balance in Manage Booking or during…" at bounding box center [524, 328] width 741 height 23
drag, startPoint x: 343, startPoint y: 327, endPoint x: 266, endPoint y: 335, distance: 77.4
click at [266, 335] on p "You'll pay now: 1,644 EUR . You can pay any balance in Manage Booking or during…" at bounding box center [524, 328] width 741 height 23
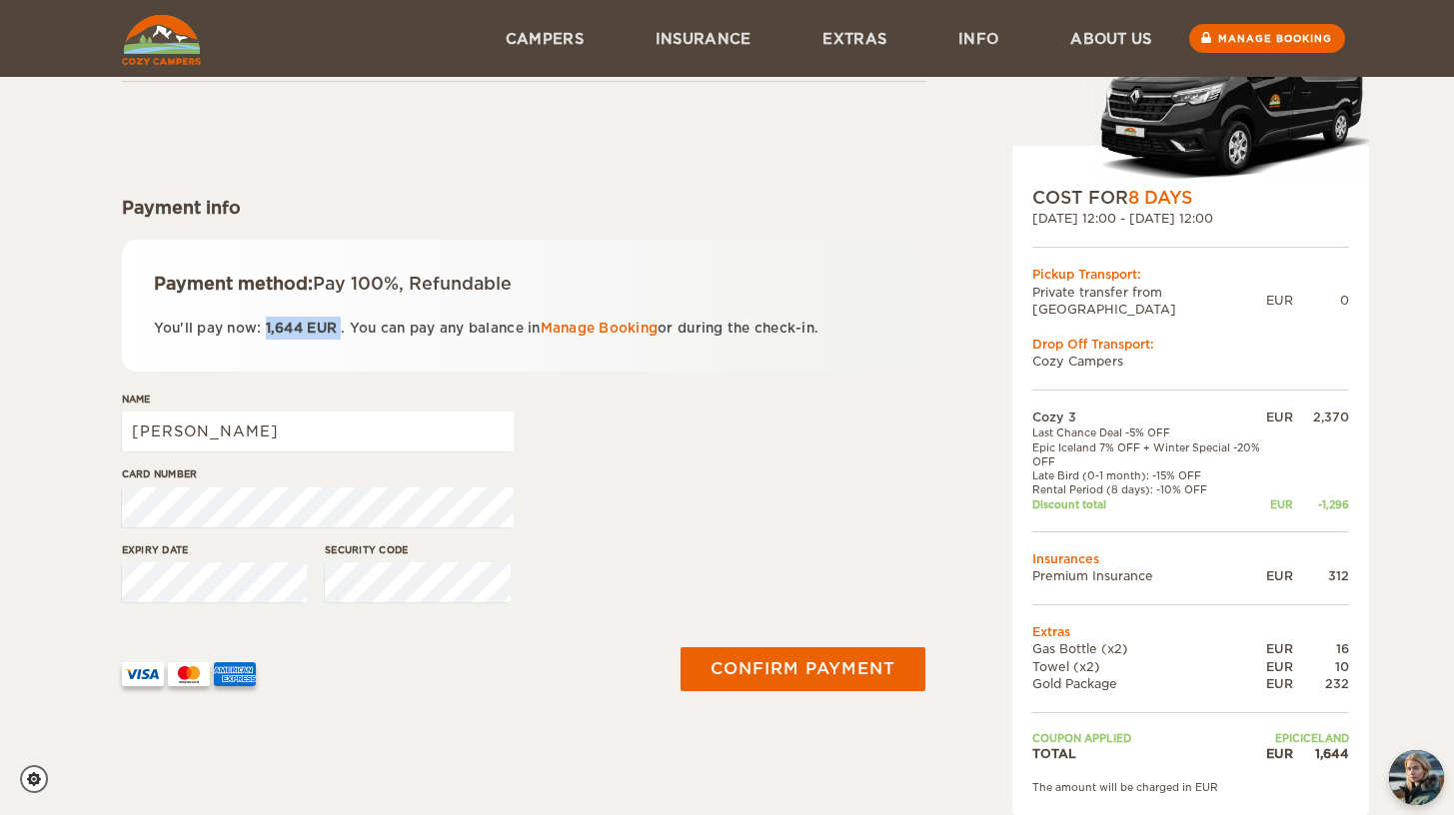
copy span "1,644 EUR"
click at [240, 444] on input "[PERSON_NAME]" at bounding box center [318, 432] width 392 height 40
type input "[PERSON_NAME]"
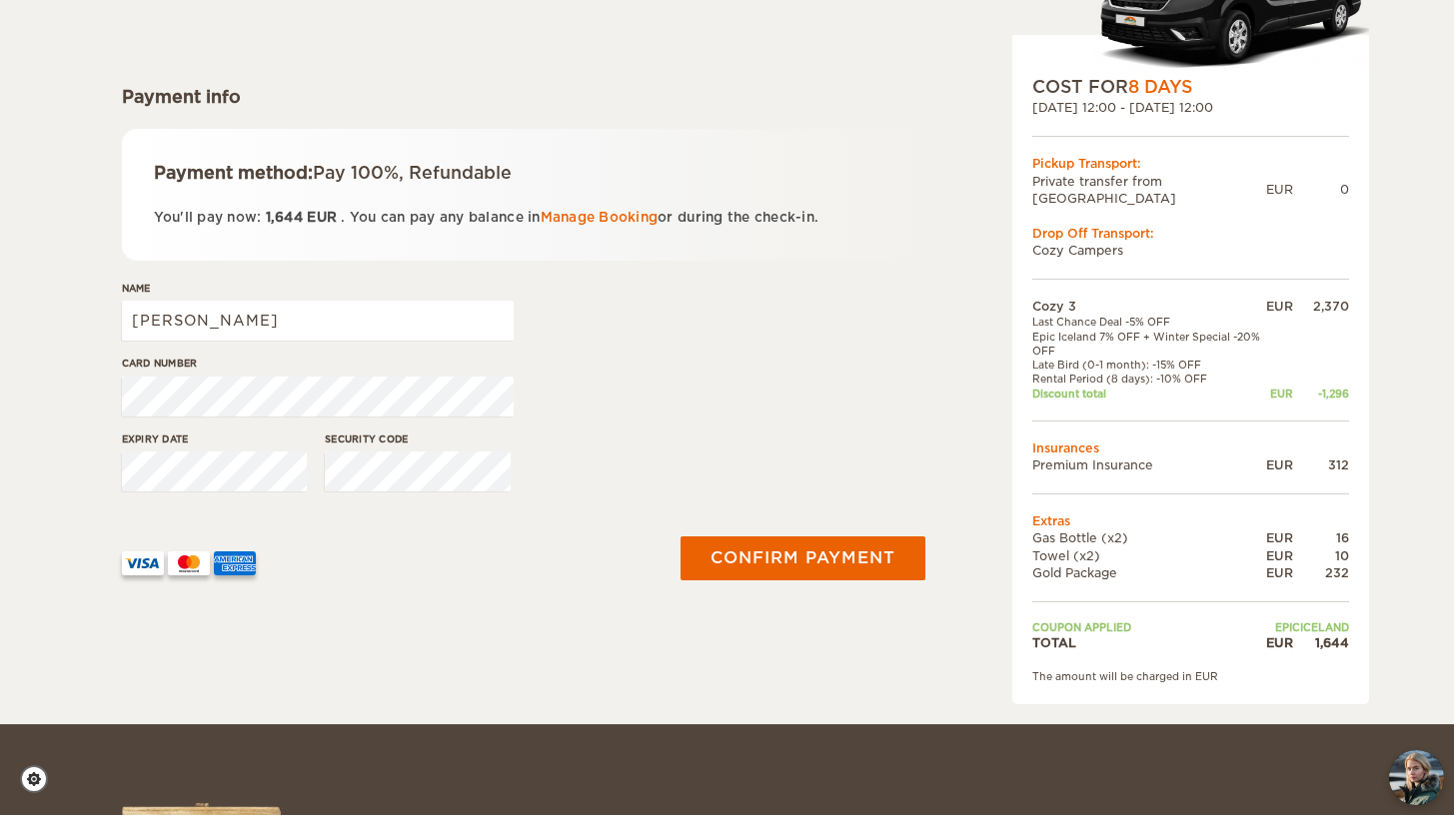
scroll to position [228, 0]
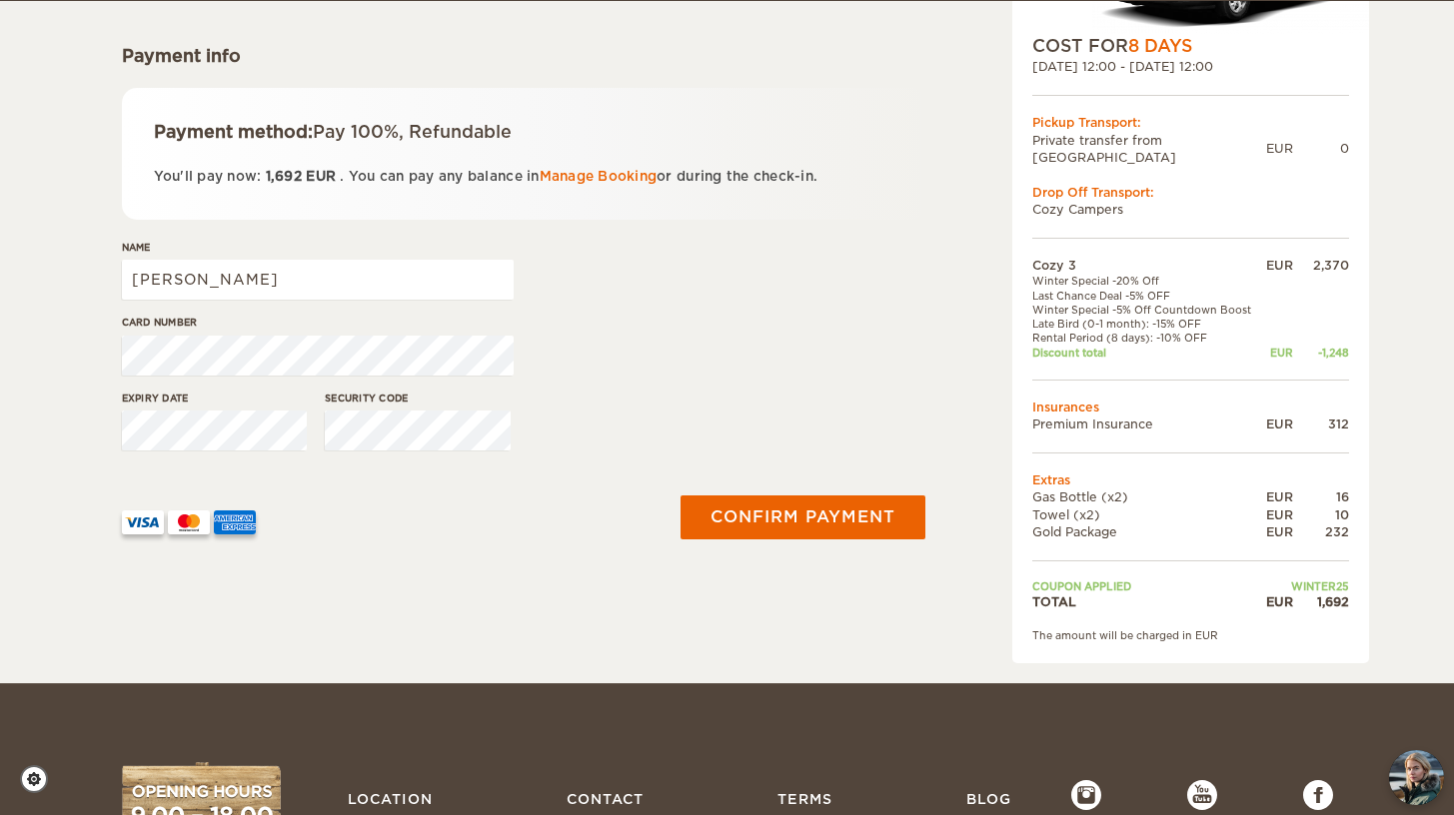
scroll to position [269, 0]
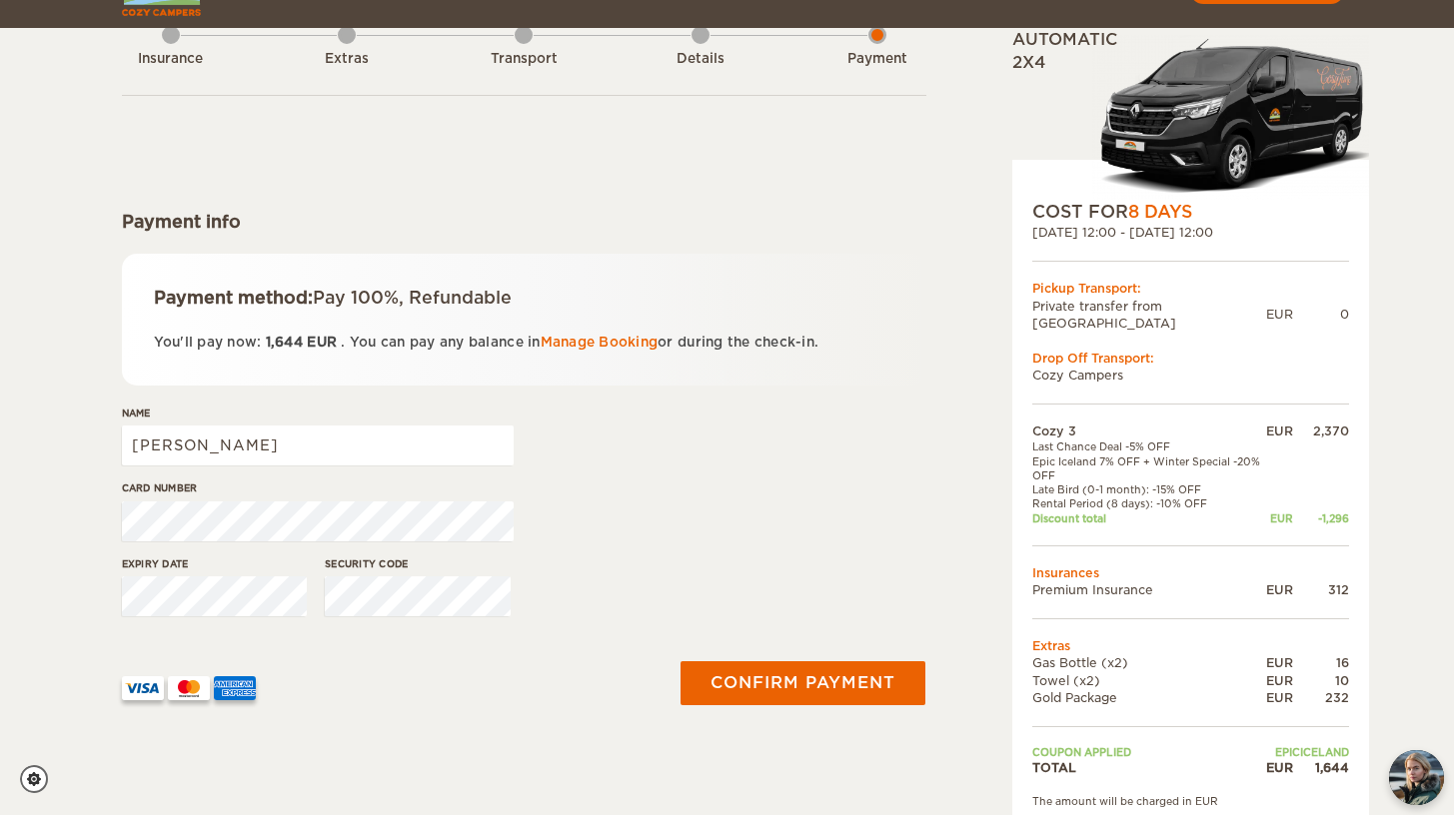
scroll to position [130, 0]
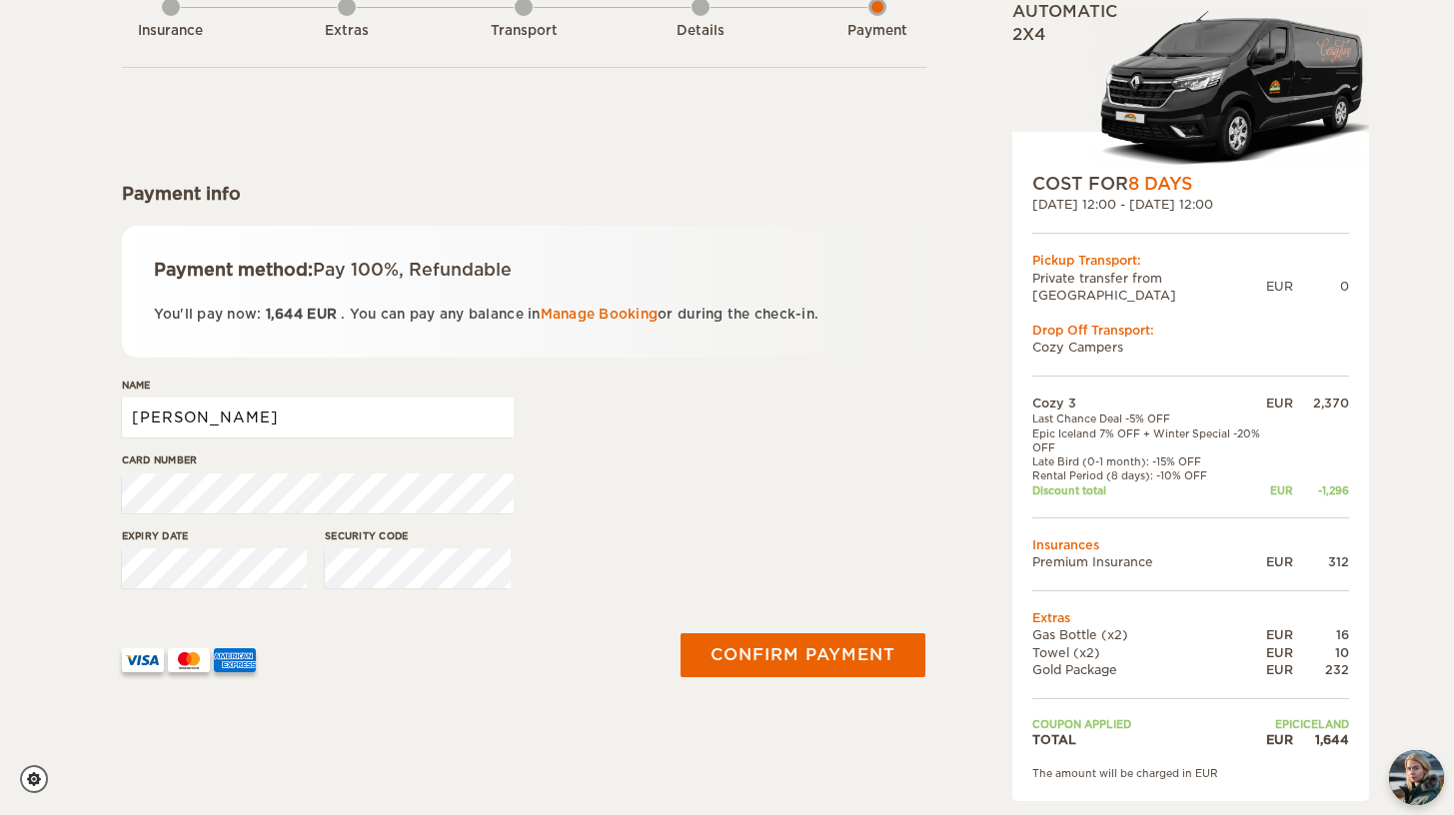
click at [324, 419] on input "[PERSON_NAME]" at bounding box center [318, 418] width 392 height 40
type input "[PERSON_NAME]"
click at [452, 726] on div "Insurance Extras Transport Details Payment Payment info Payment method: Pay 100…" at bounding box center [524, 384] width 804 height 834
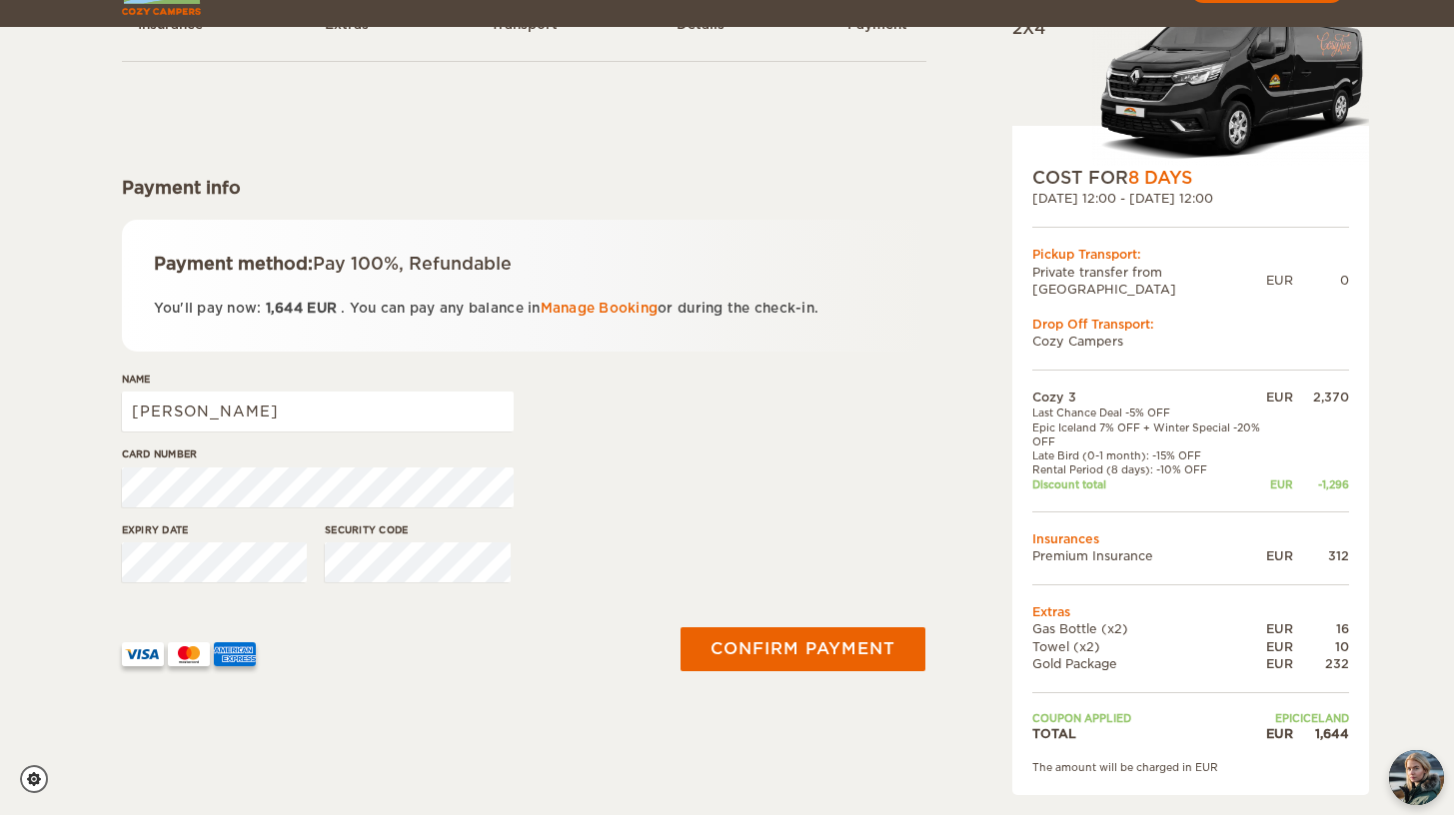
scroll to position [163, 0]
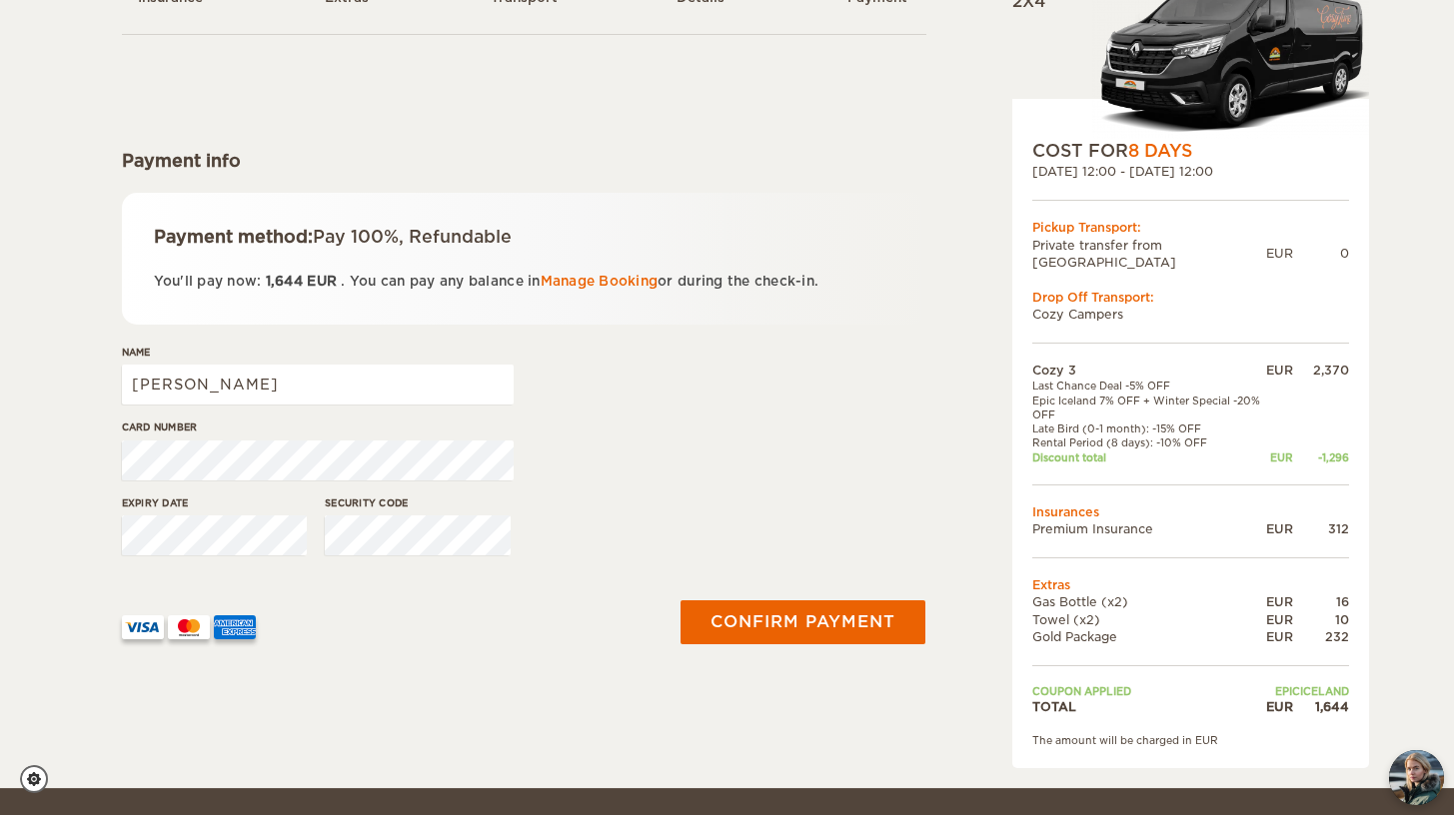
drag, startPoint x: 1351, startPoint y: 690, endPoint x: 1261, endPoint y: 694, distance: 90.0
click at [1261, 694] on div "COST FOR 8 Days 26. Sep 2025 12:00 - 04. Oct 2025 12:00 Pickup Transport: Priva…" at bounding box center [1190, 434] width 357 height 670
click at [970, 701] on div "Cozy 3 Expand Collapse Total 1,644 EUR Automatic 2x4 COST FOR 8 Days 26. Sep 20…" at bounding box center [1139, 351] width 387 height 834
click at [825, 629] on button "Confirm payment" at bounding box center [804, 622] width 252 height 45
